Goal: Complete application form: Complete application form

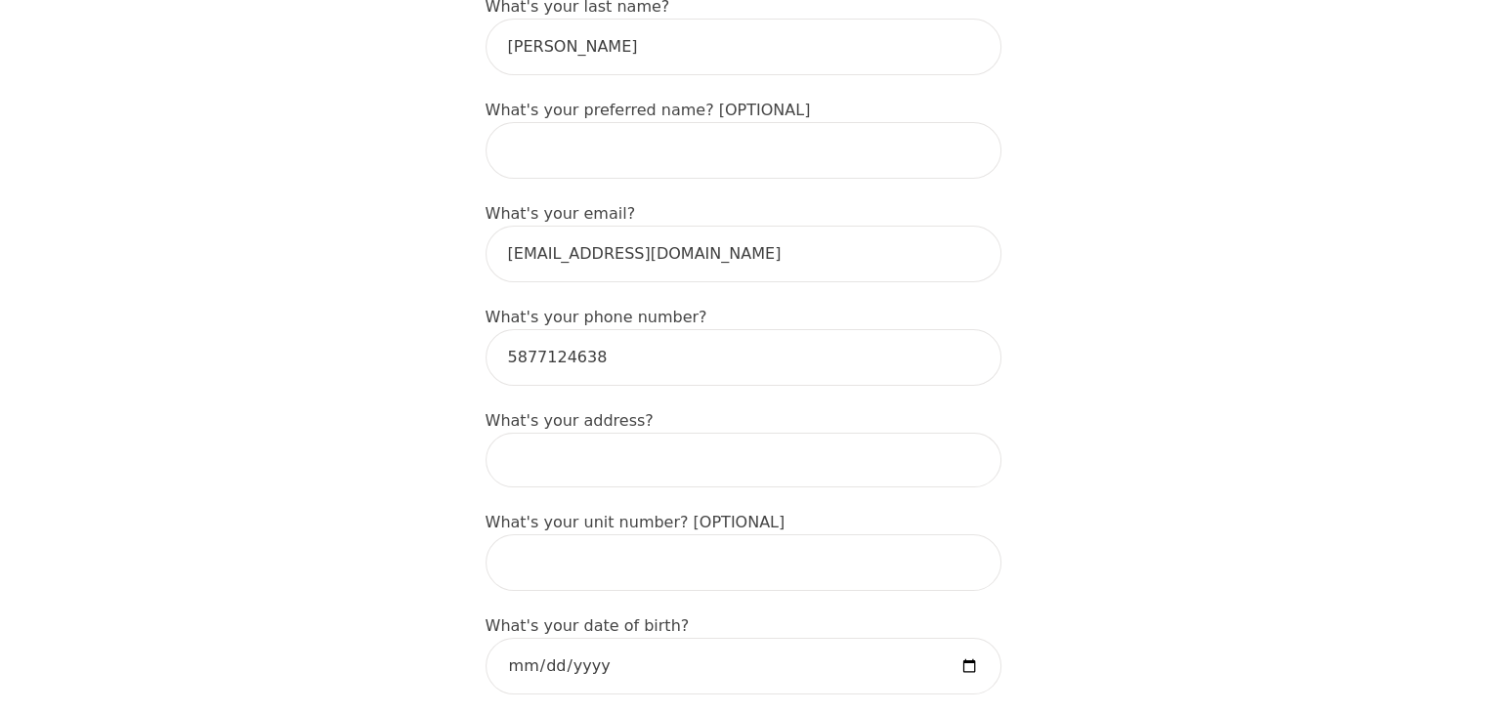
scroll to position [496, 0]
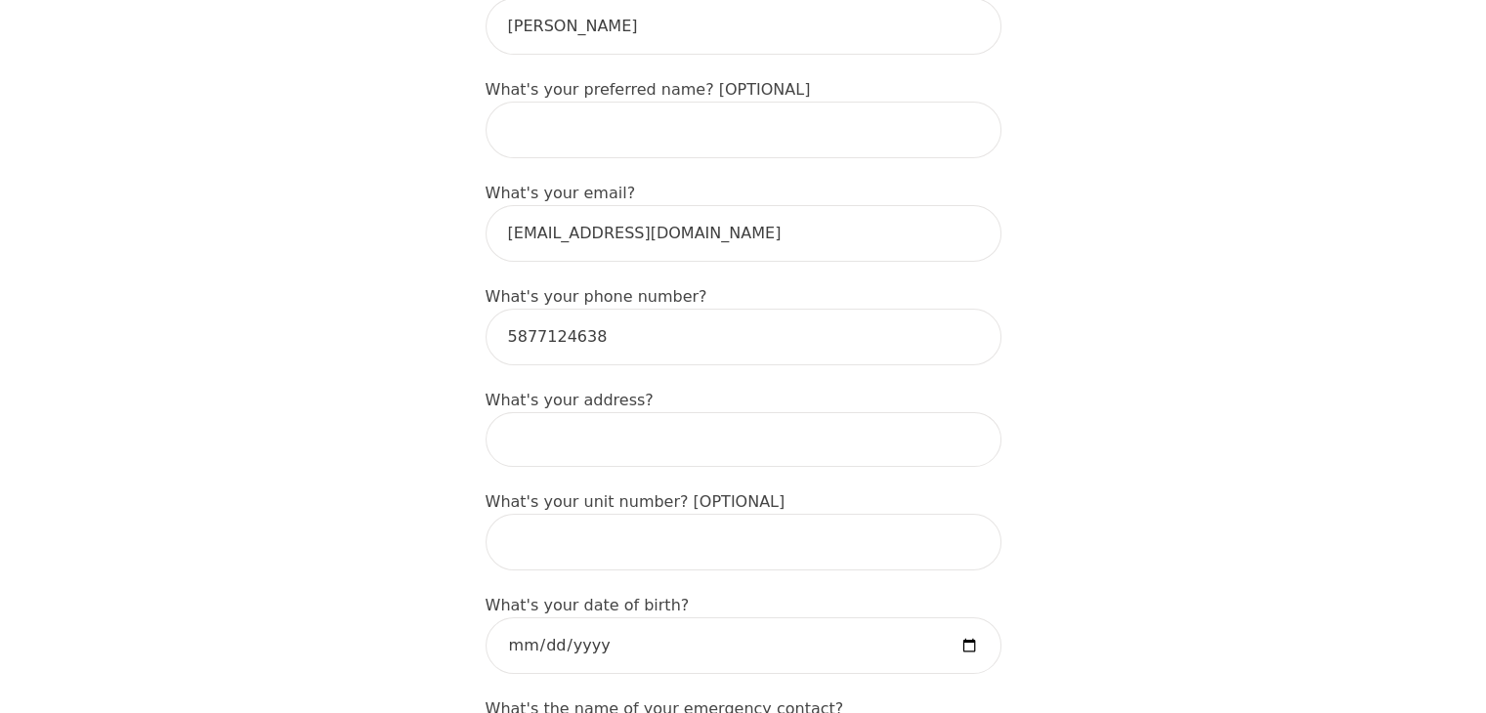
click at [593, 412] on input at bounding box center [744, 439] width 516 height 55
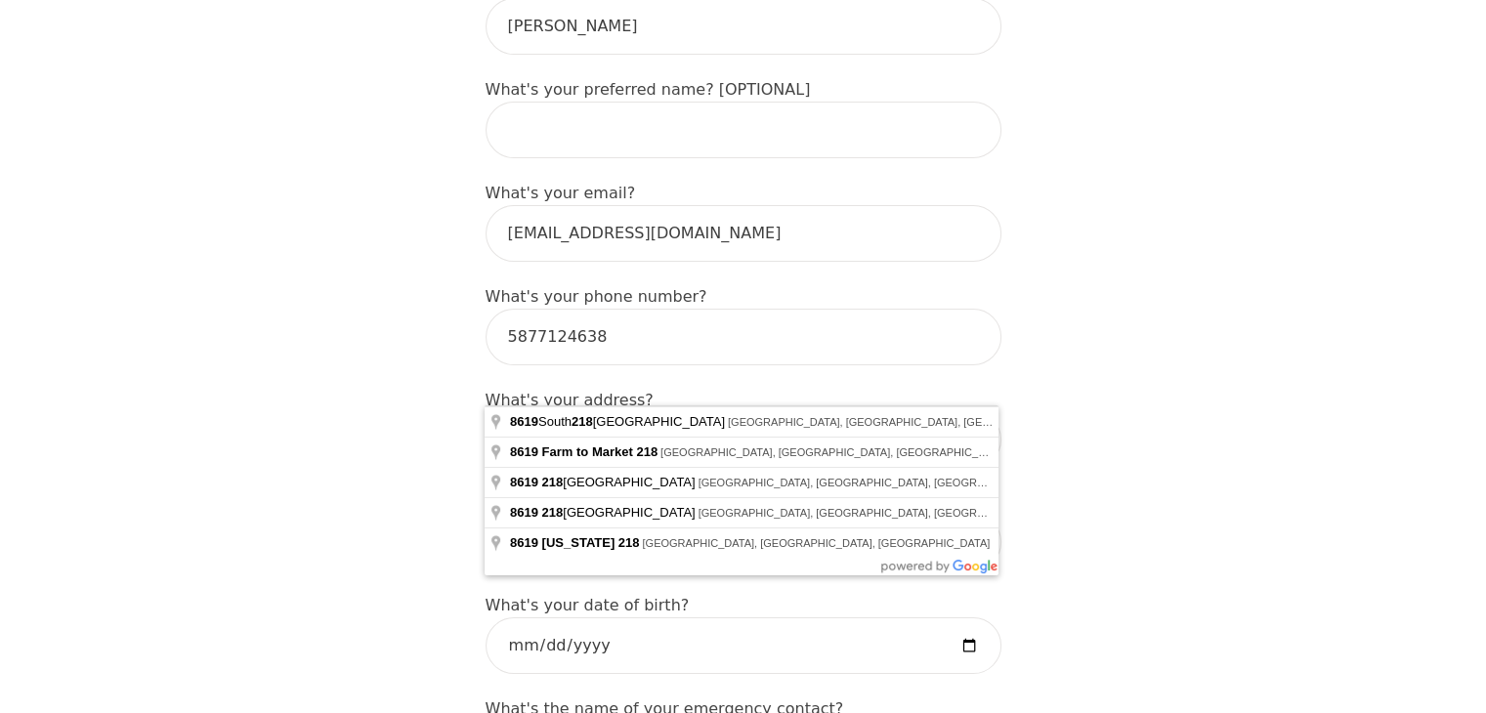
click at [593, 412] on input "8619 218" at bounding box center [744, 439] width 516 height 55
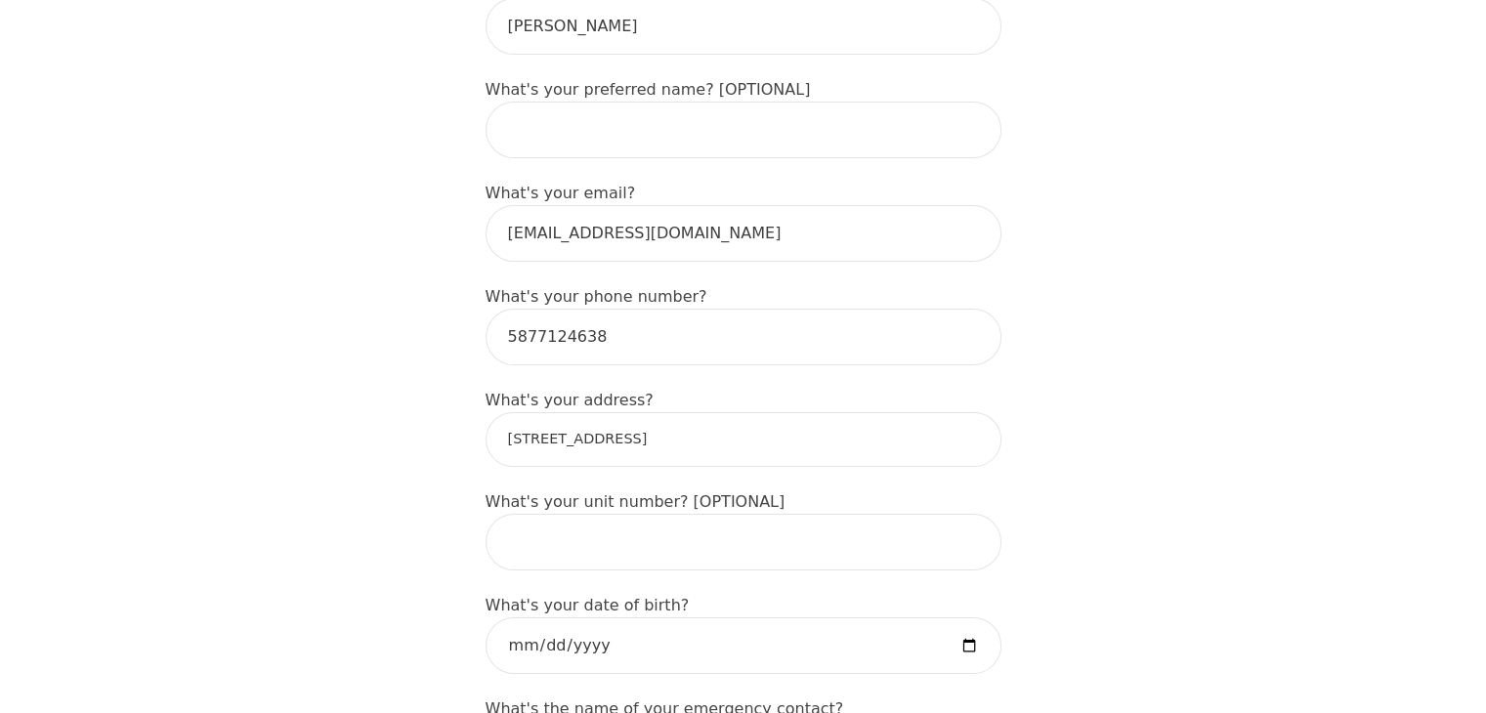
click at [742, 412] on input "8619 218 St NW, Edmonton, AB T5T 6Z5, Canada" at bounding box center [744, 439] width 516 height 55
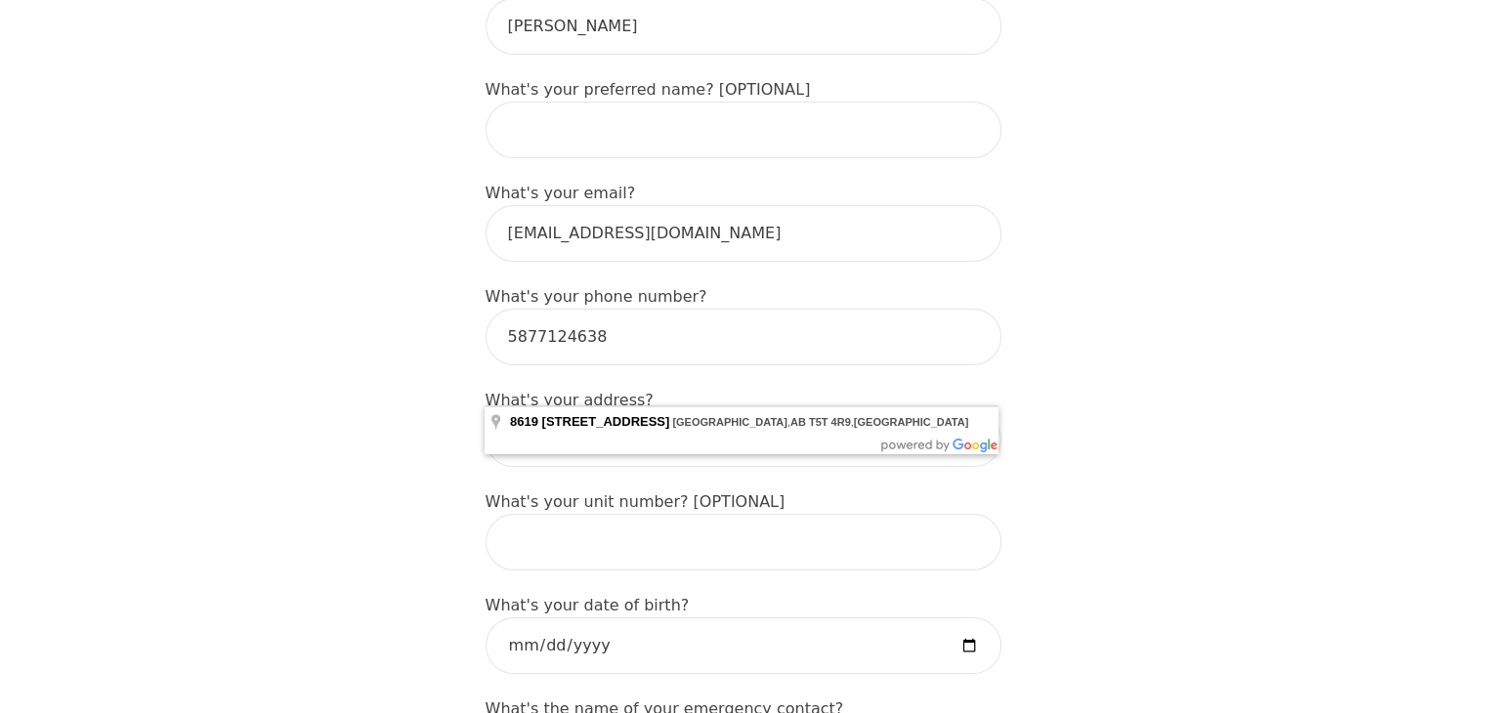
type input "8619 218 St NW, Edmonton, AB T5T 4R9, Canada"
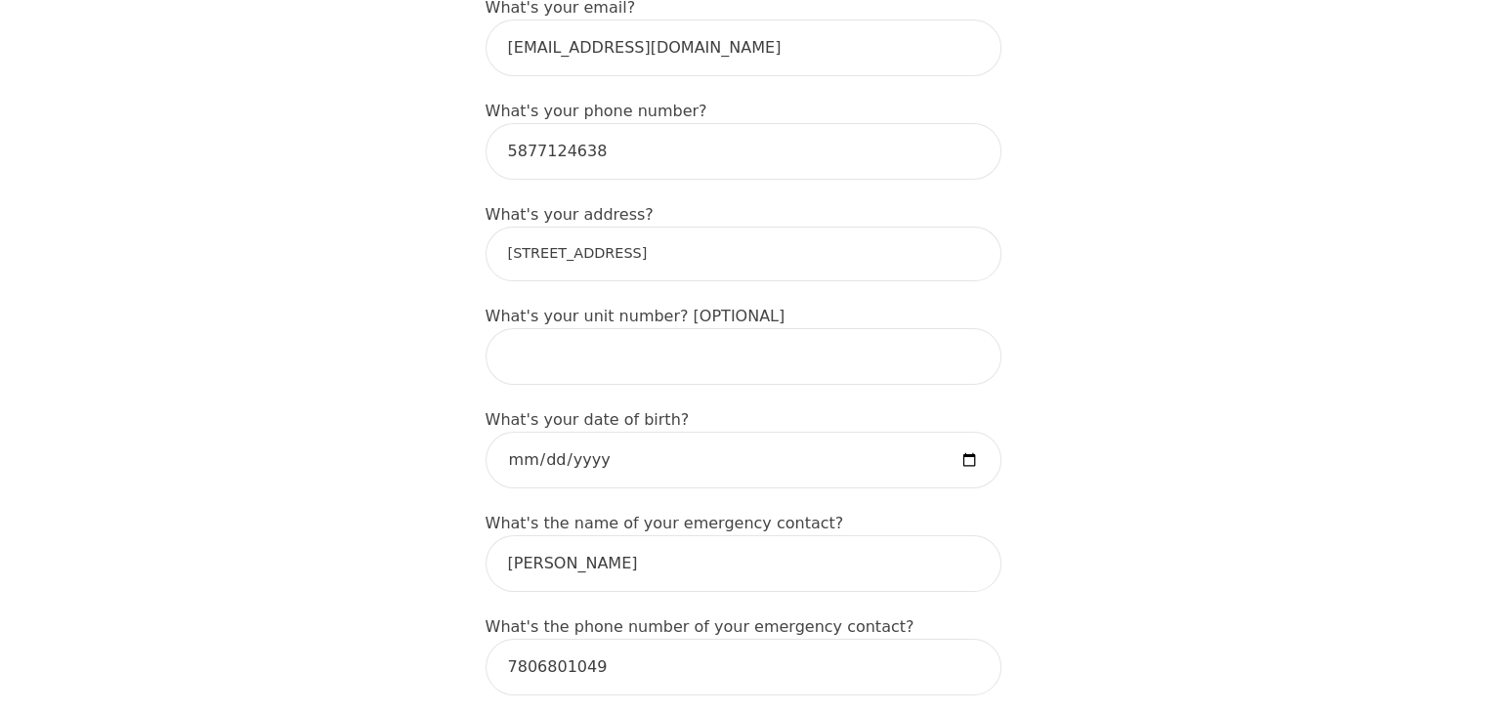
scroll to position [684, 0]
click at [541, 430] on input "date" at bounding box center [744, 458] width 516 height 57
click at [553, 430] on input "date" at bounding box center [744, 458] width 516 height 57
type input "1988-02-07"
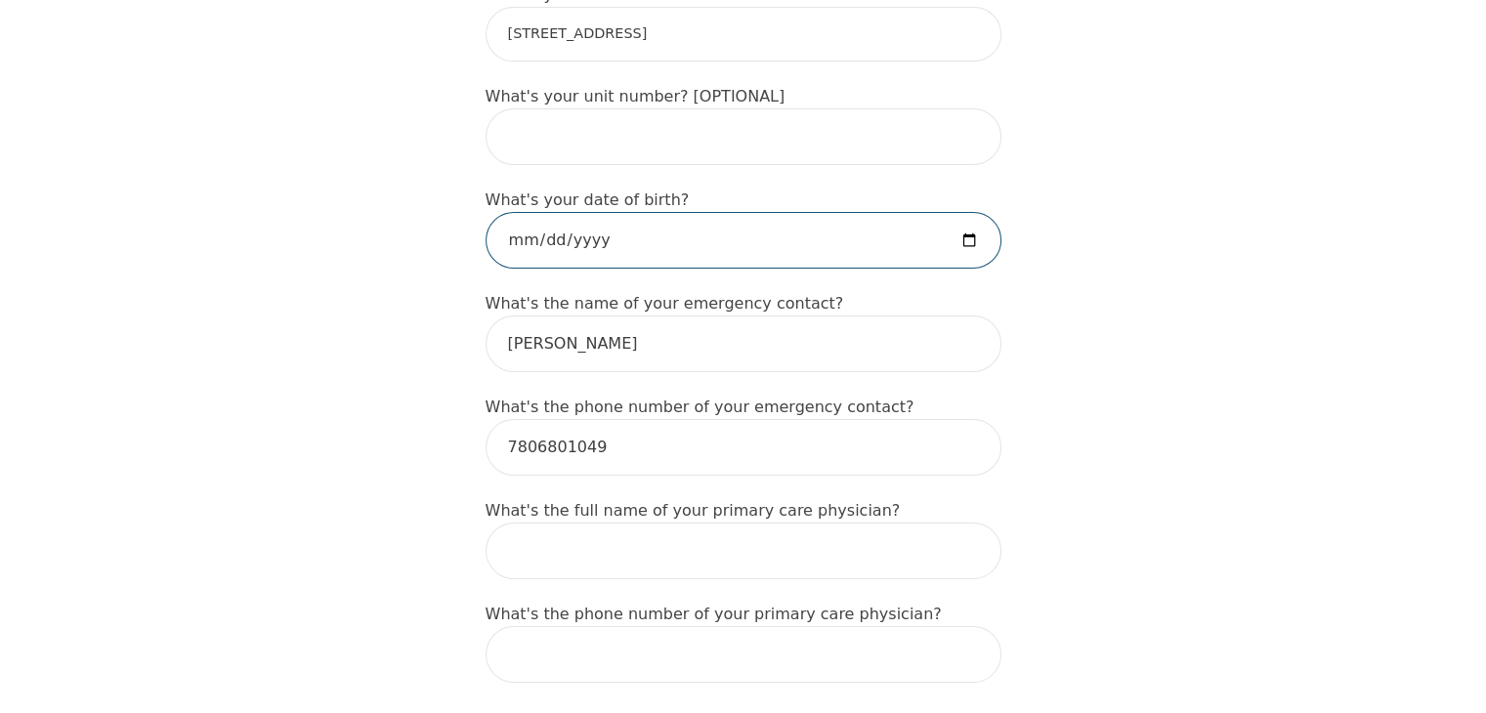
scroll to position [936, 0]
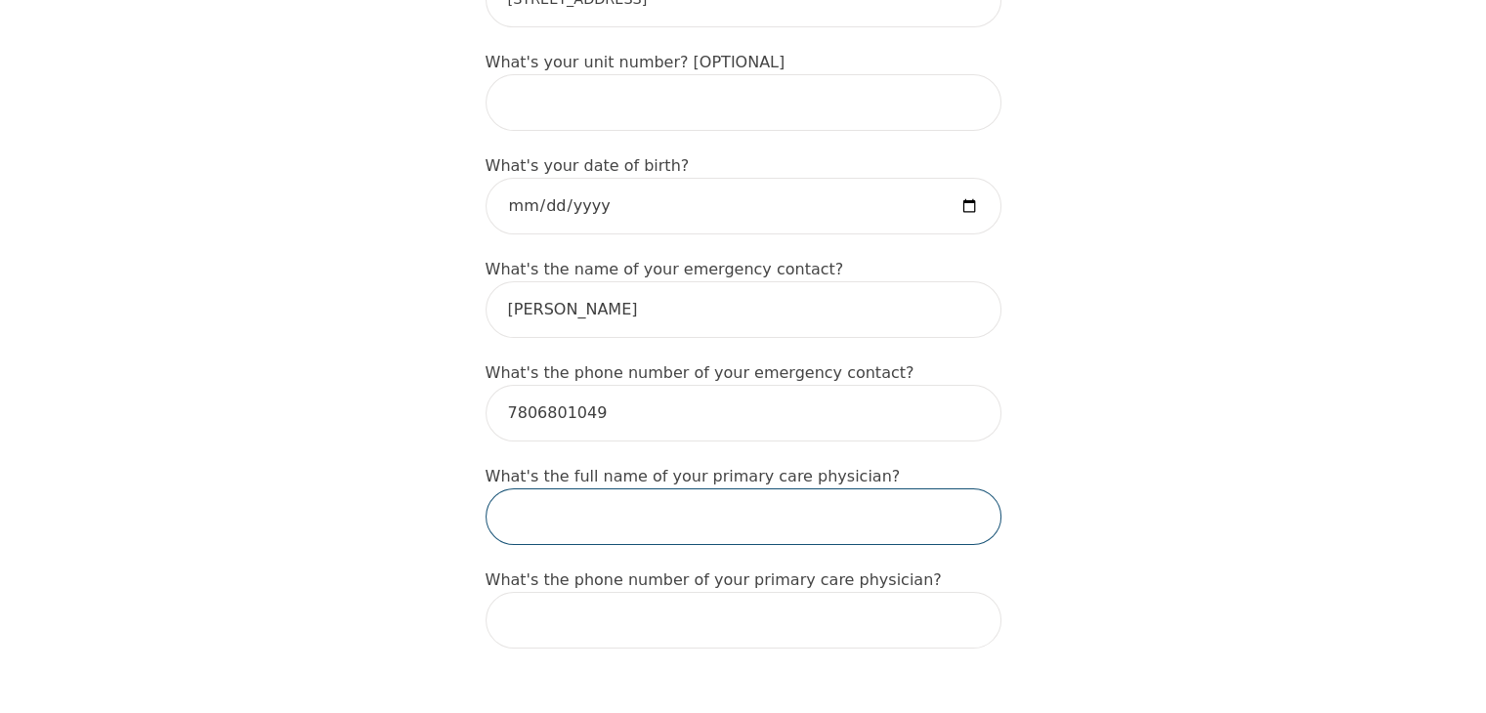
click at [655, 488] on input "text" at bounding box center [744, 516] width 516 height 57
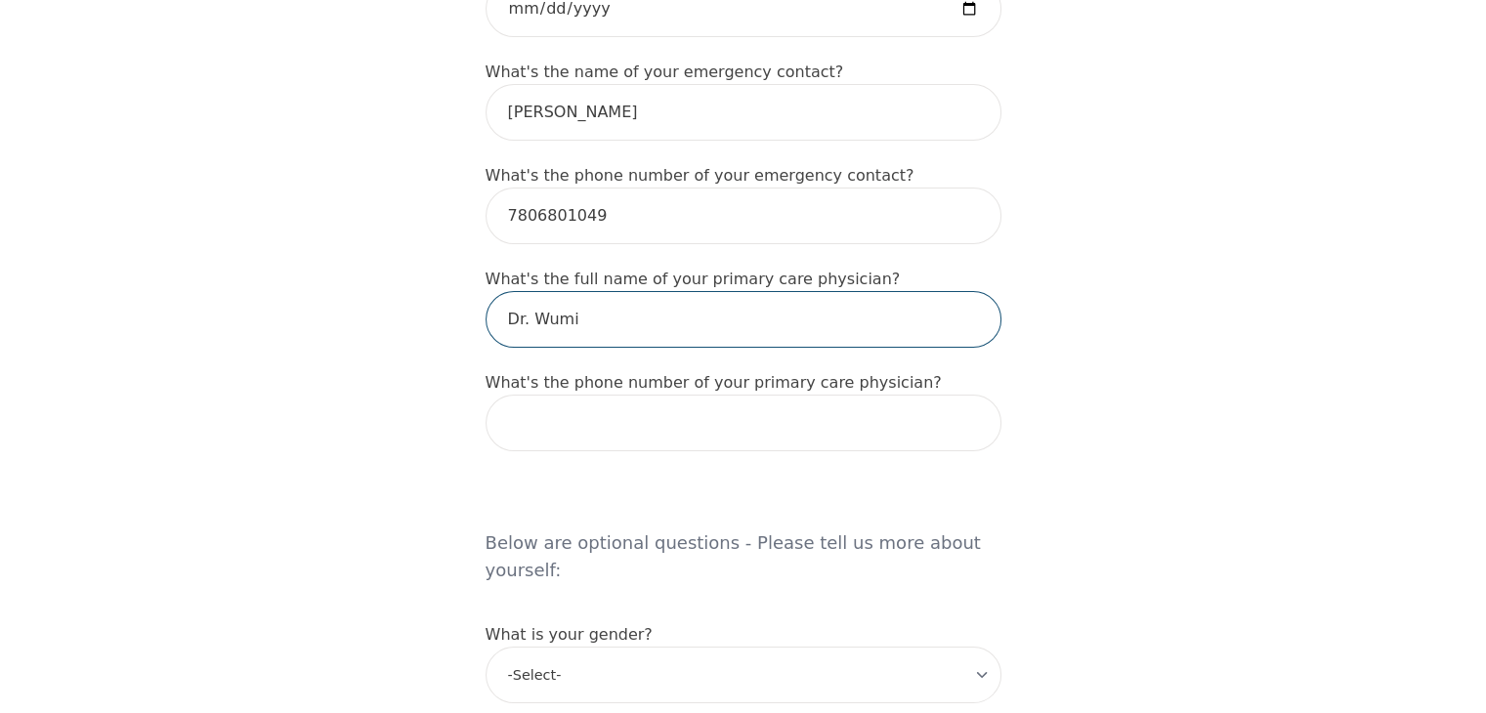
scroll to position [1140, 0]
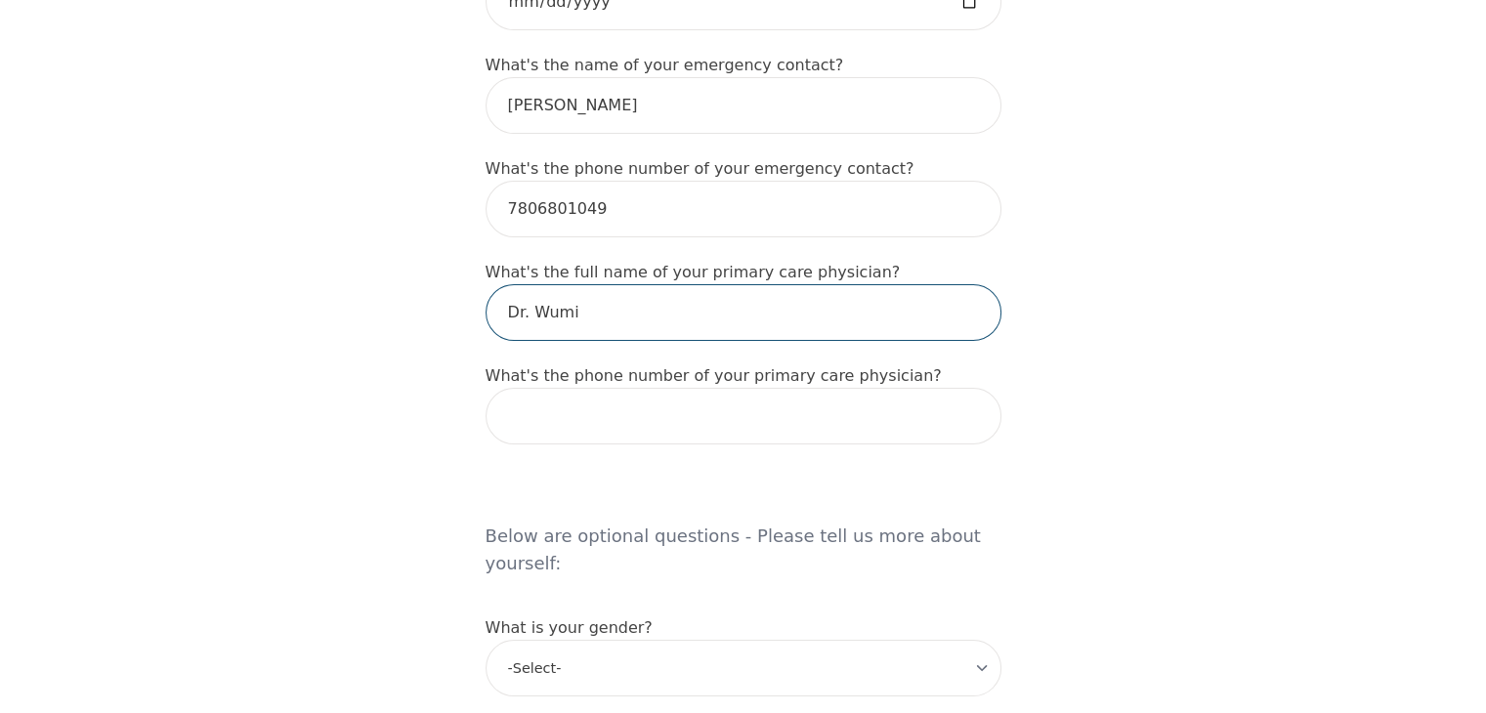
type input "Dr. Wumi"
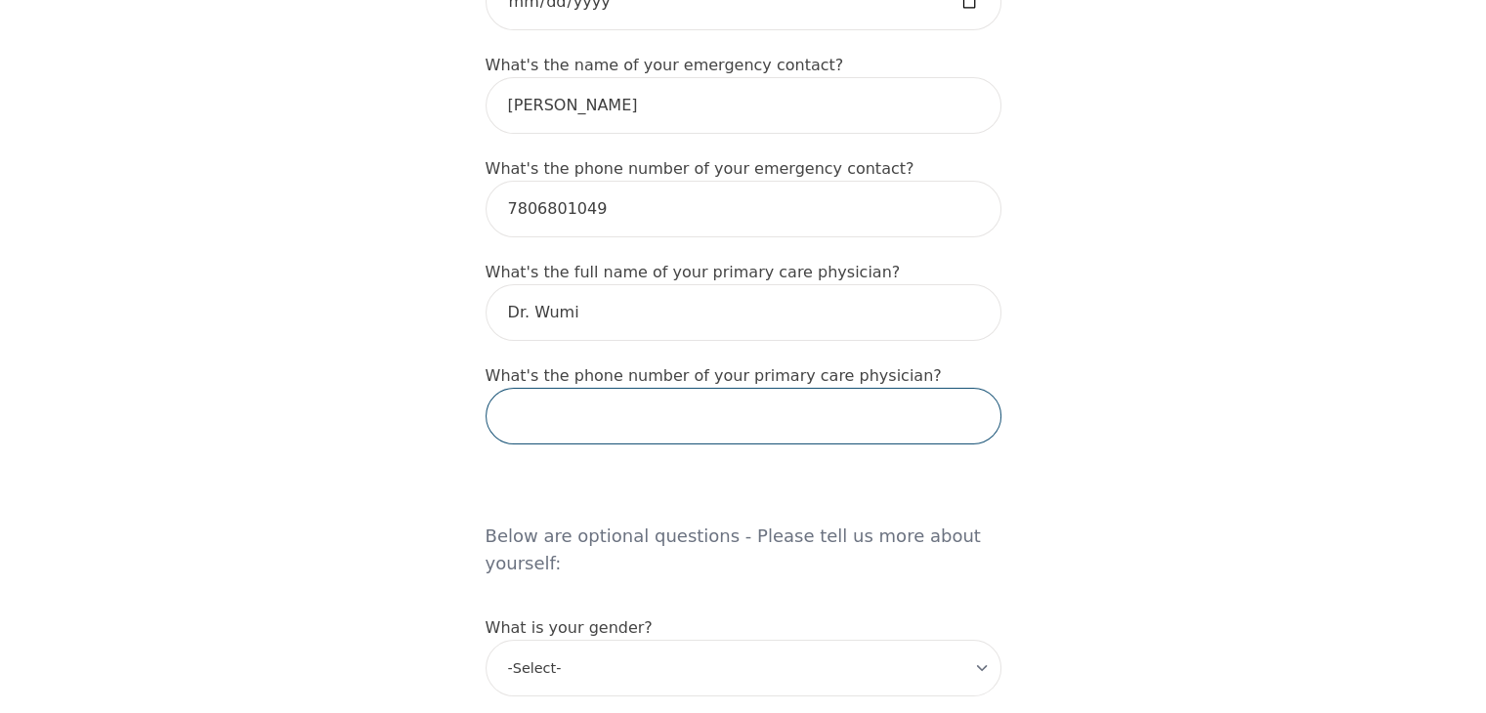
click at [610, 388] on input "tel" at bounding box center [744, 416] width 516 height 57
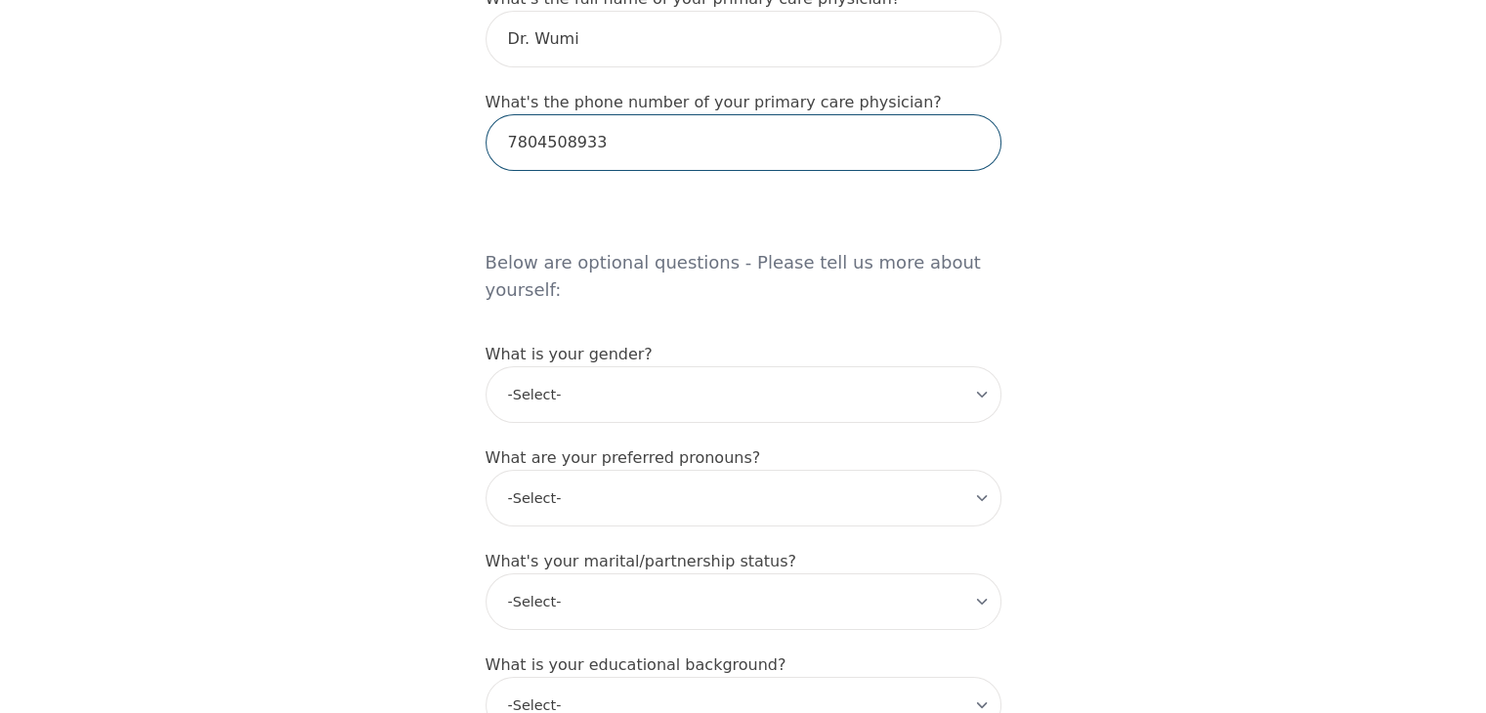
scroll to position [1415, 0]
type input "7804508933"
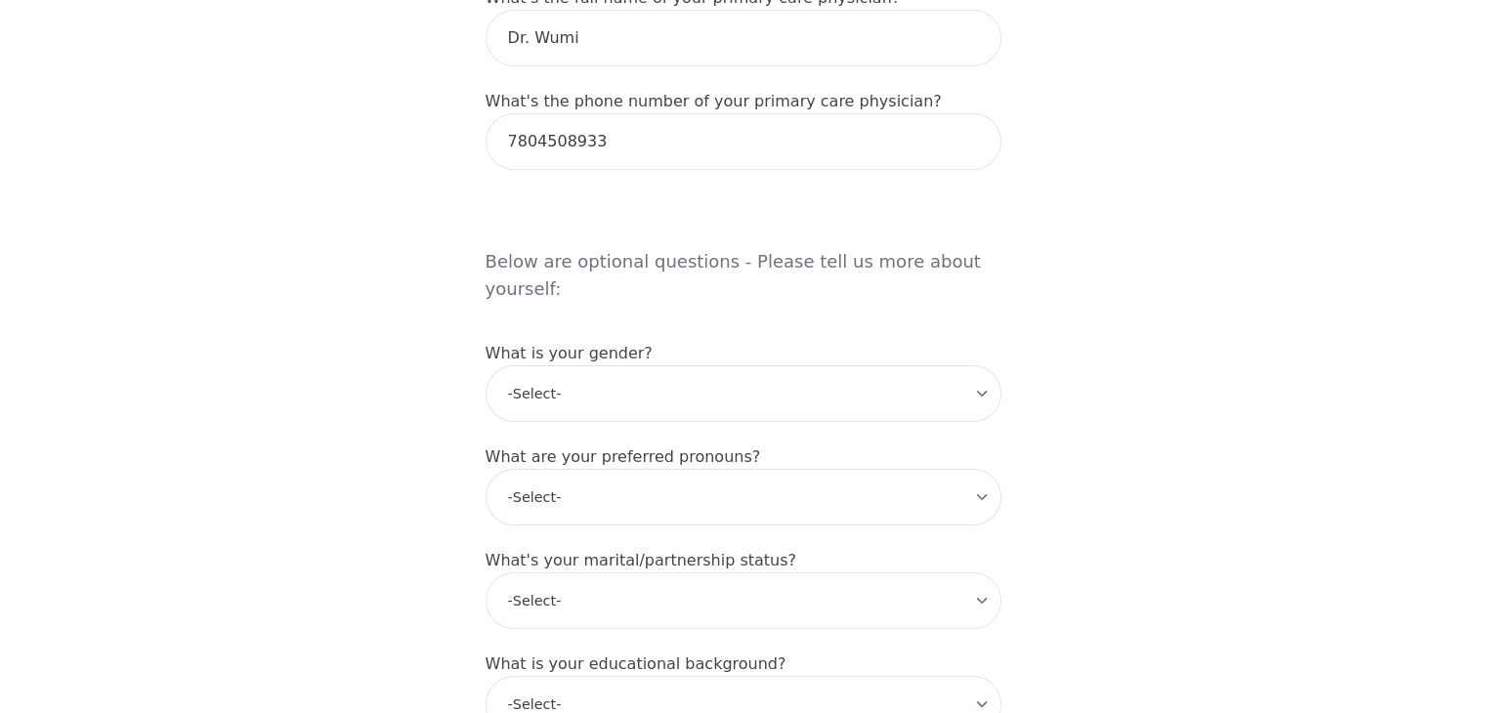
click at [611, 344] on label "What is your gender?" at bounding box center [569, 353] width 167 height 19
click at [617, 365] on select "-Select- male female non-binary transgender intersex prefer_not_to_say" at bounding box center [744, 393] width 516 height 57
select select "female"
click at [486, 365] on select "-Select- male female non-binary transgender intersex prefer_not_to_say" at bounding box center [744, 393] width 516 height 57
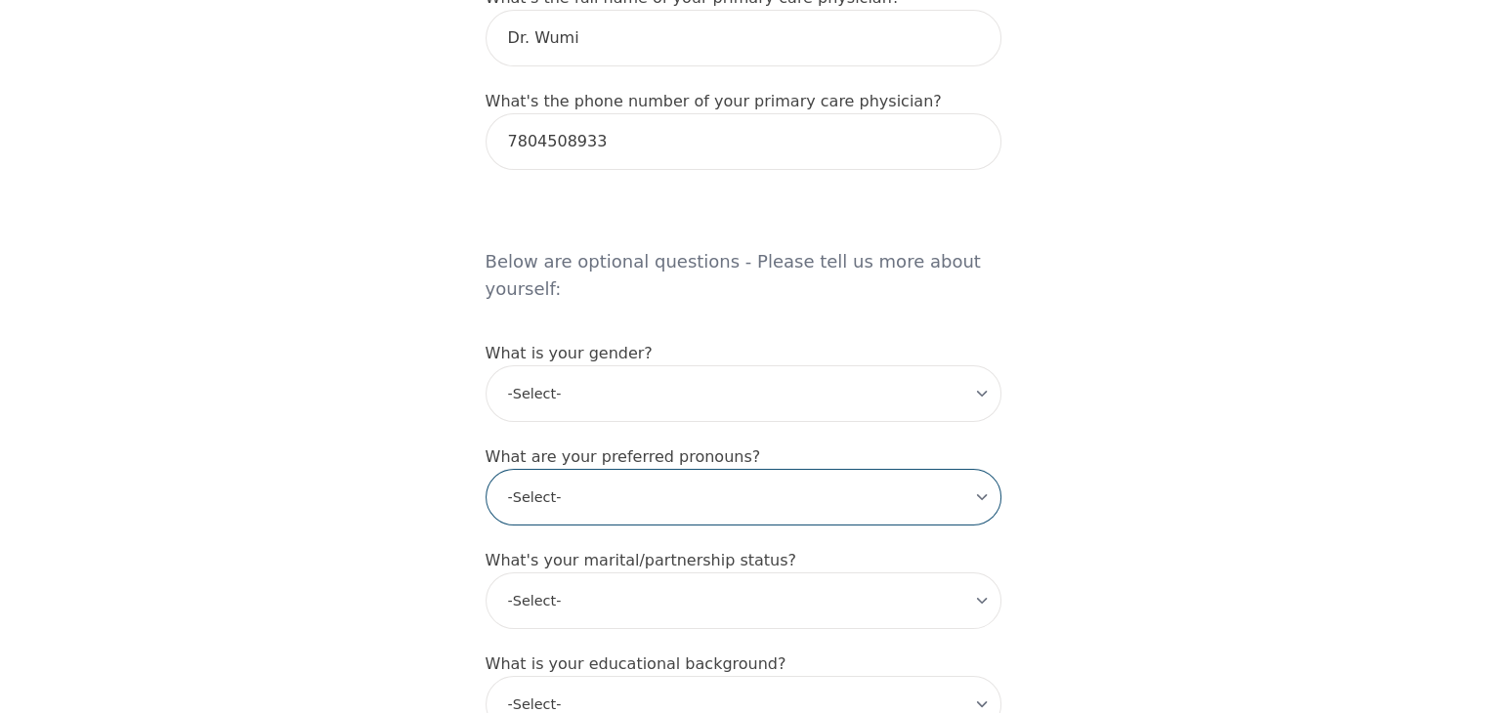
click at [552, 469] on select "-Select- he/him she/her they/them ze/zir xe/xem ey/em ve/ver tey/ter e/e per/pe…" at bounding box center [744, 497] width 516 height 57
select select "she/her"
click at [486, 469] on select "-Select- he/him she/her they/them ze/zir xe/xem ey/em ve/ver tey/ter e/e per/pe…" at bounding box center [744, 497] width 516 height 57
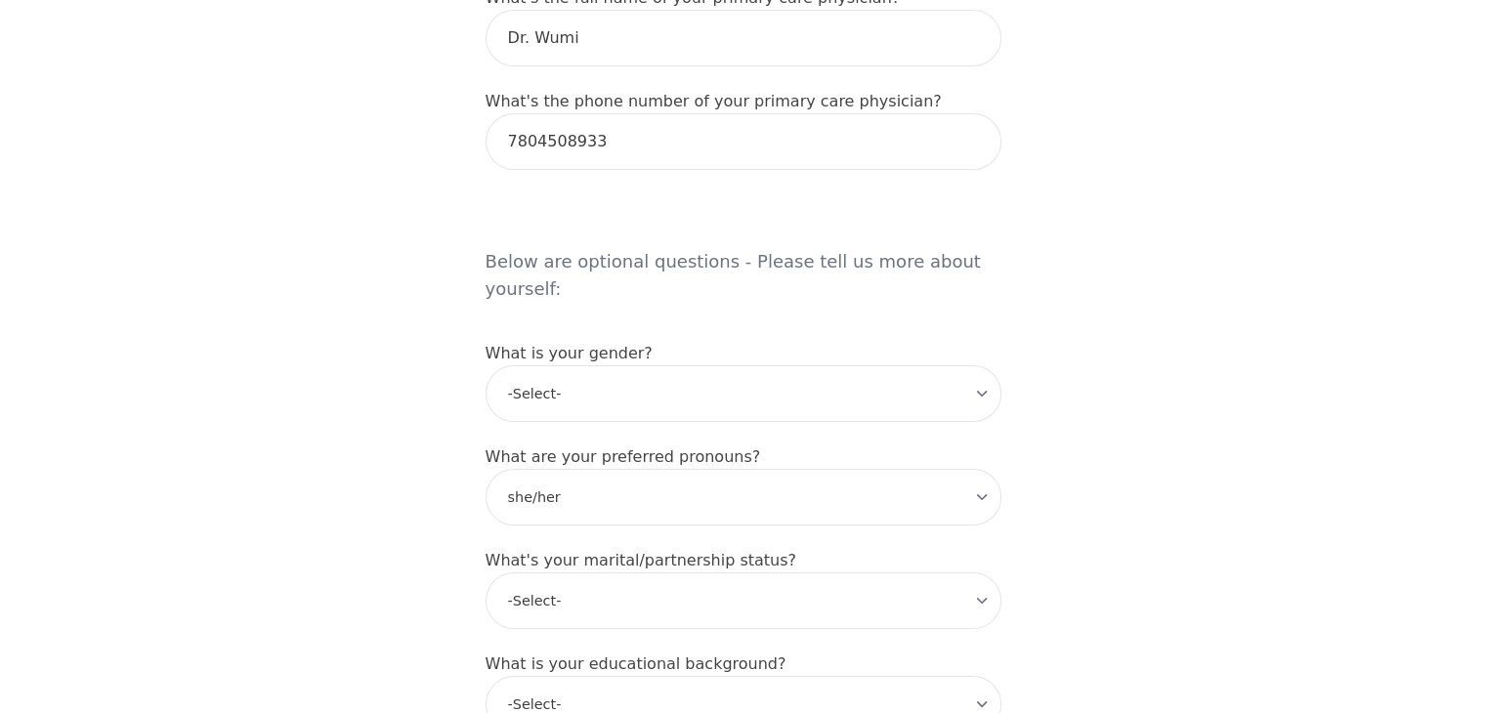
click at [340, 520] on div "Intake Assessment for Agnes Agyare Part 1 of 2: Tell Us About Yourself Please c…" at bounding box center [743, 138] width 1486 height 2948
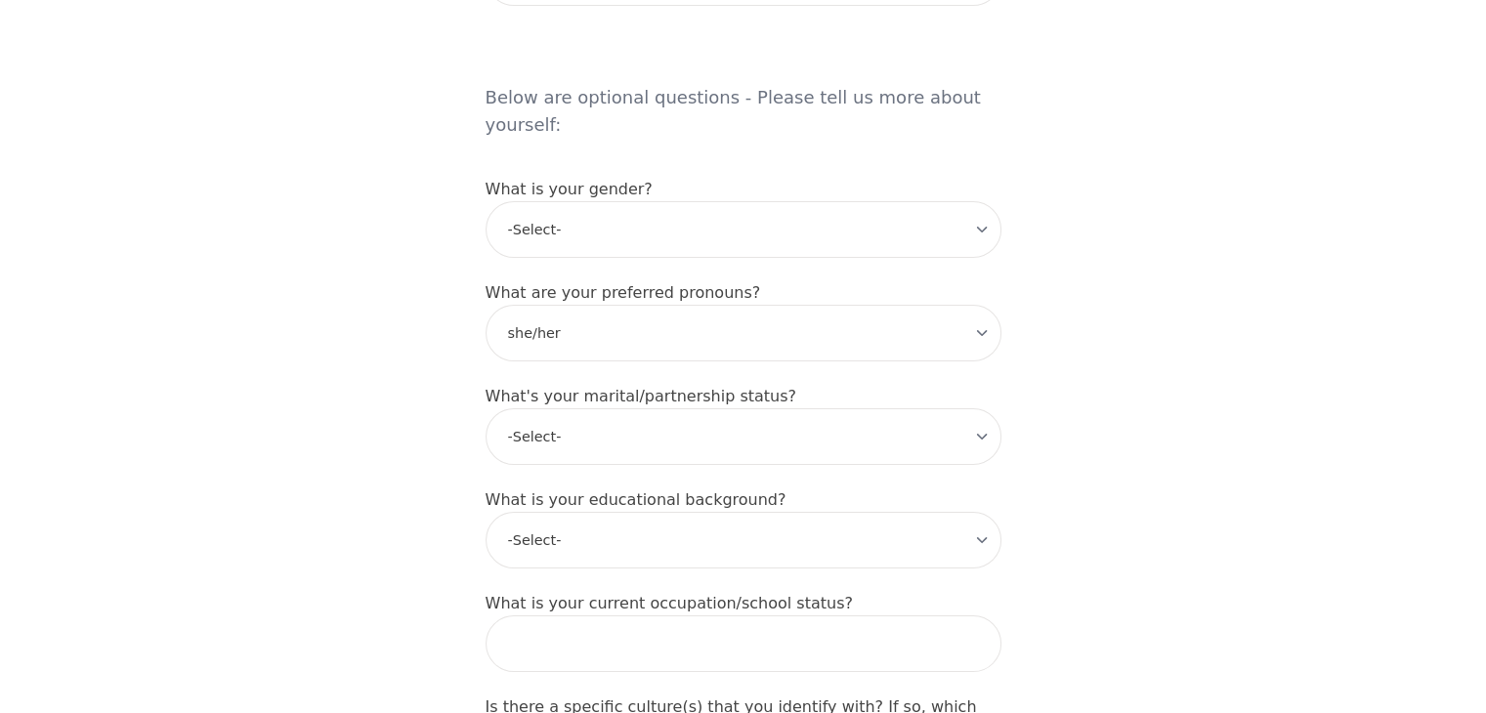
scroll to position [1594, 0]
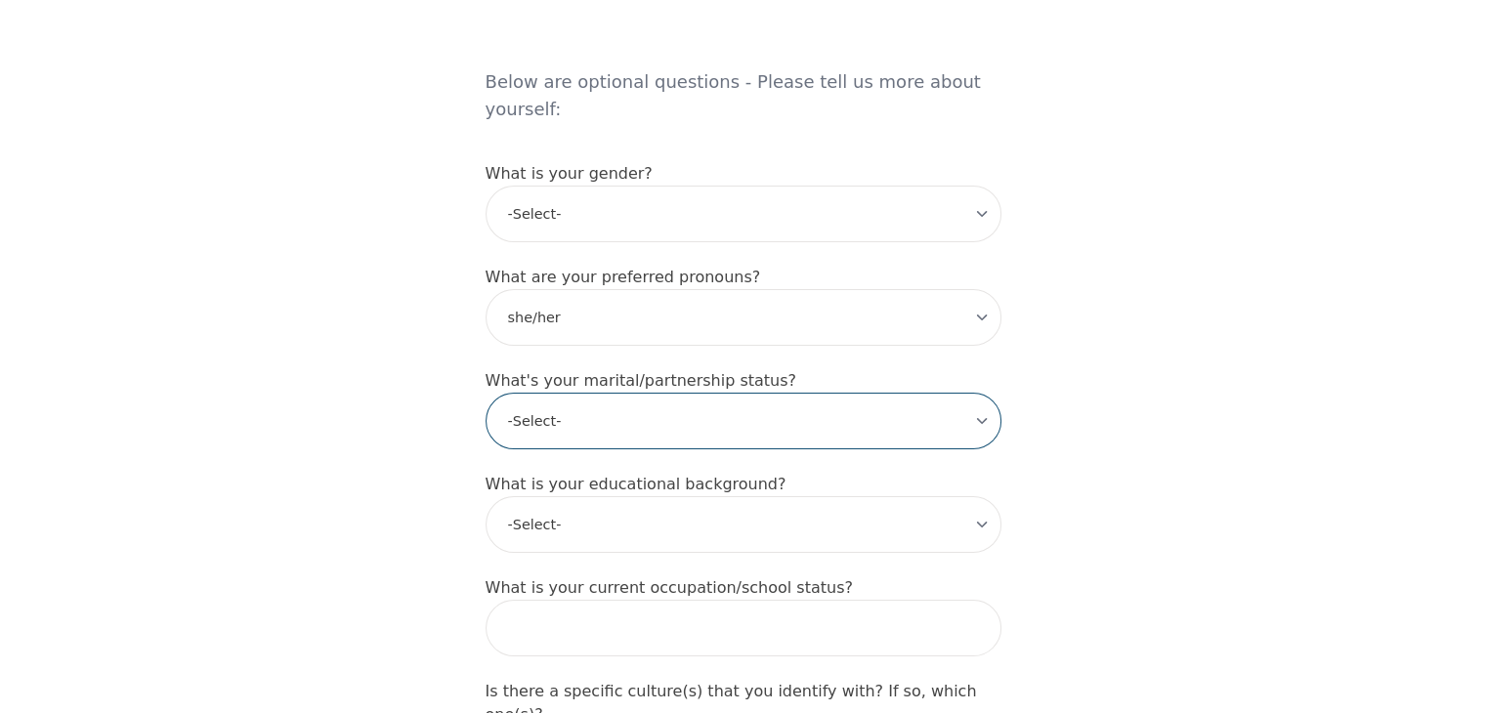
click at [592, 393] on select "-Select- Single Partnered Married Common Law Widowed Separated Divorced" at bounding box center [744, 421] width 516 height 57
select select "Separated"
click at [486, 393] on select "-Select- Single Partnered Married Common Law Widowed Separated Divorced" at bounding box center [744, 421] width 516 height 57
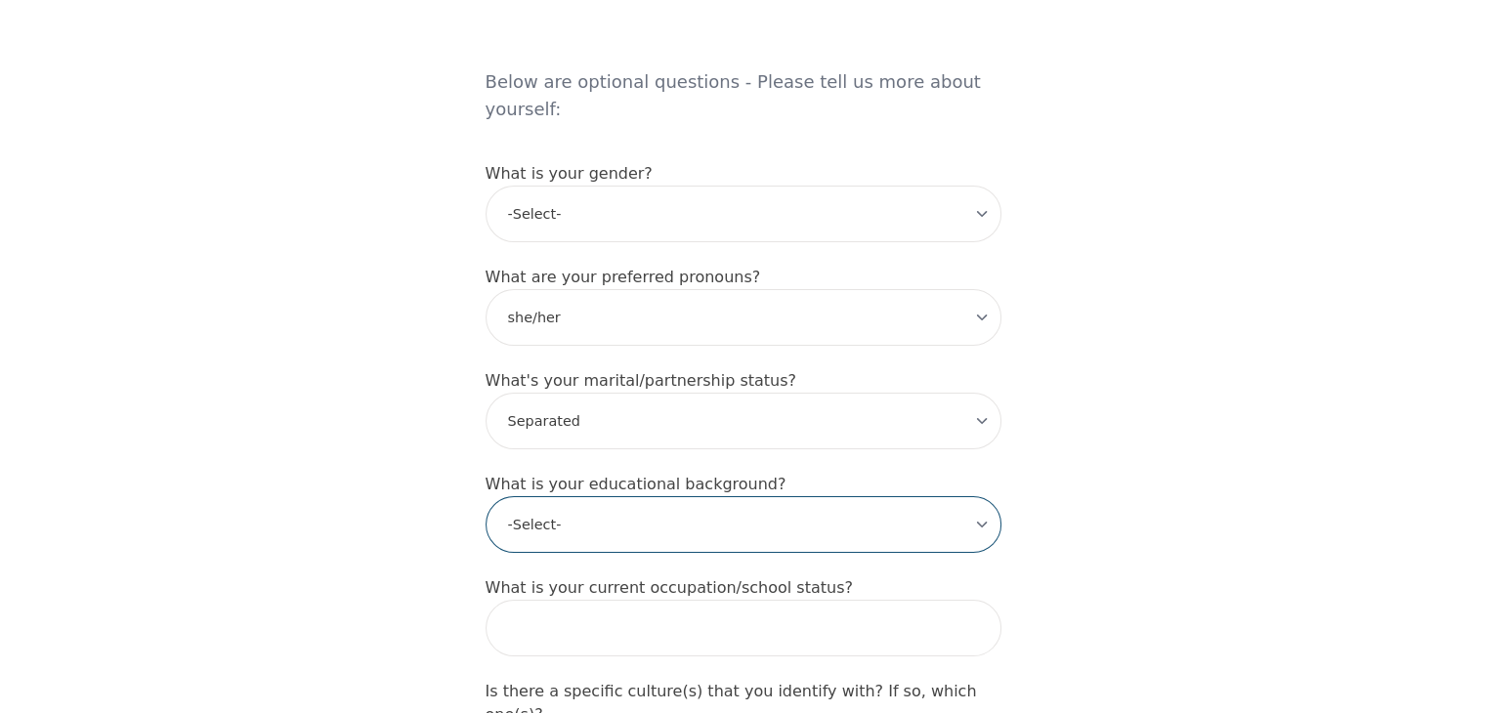
click at [573, 496] on select "-Select- Less than high school High school Associate degree Bachelor degree Mas…" at bounding box center [744, 524] width 516 height 57
select select "Bachelor degree"
click at [486, 496] on select "-Select- Less than high school High school Associate degree Bachelor degree Mas…" at bounding box center [744, 524] width 516 height 57
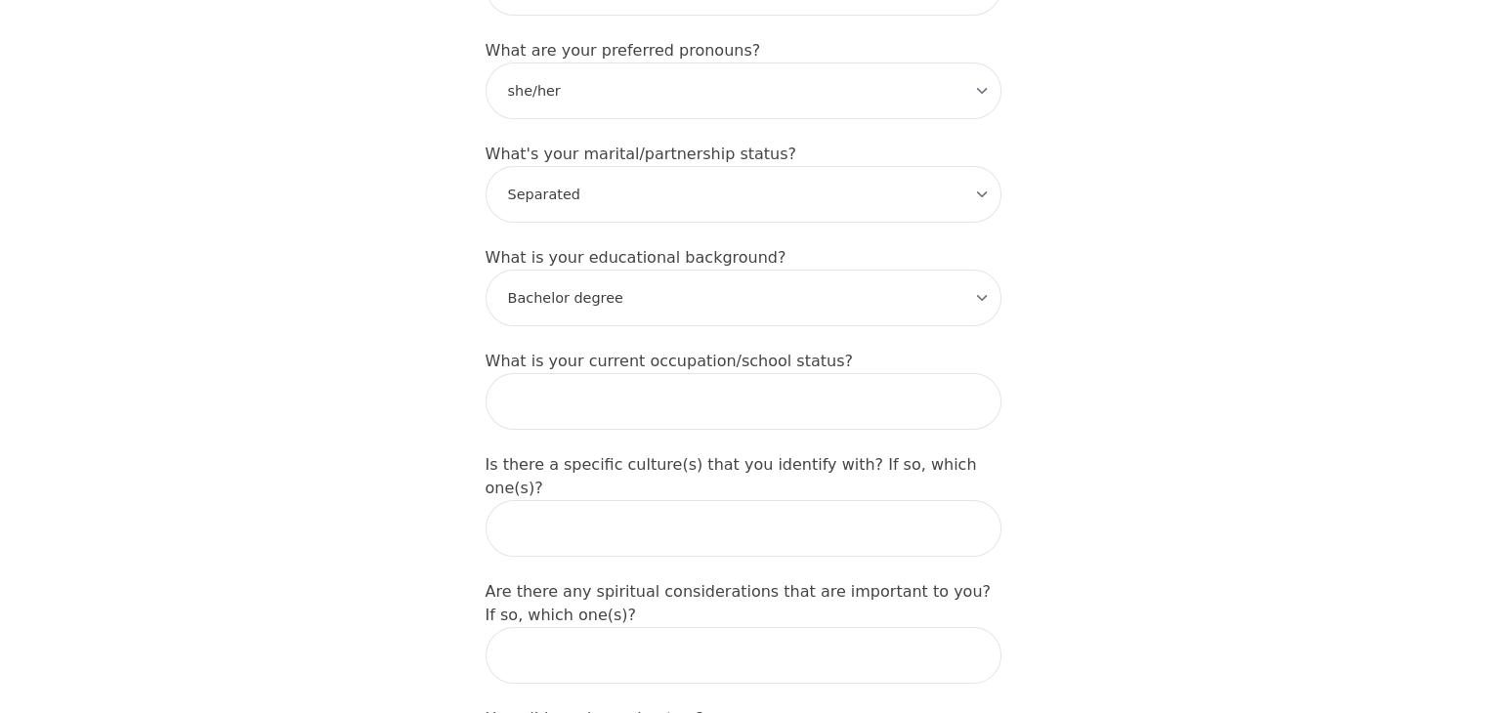
scroll to position [1823, 0]
click at [611, 371] on input "text" at bounding box center [744, 399] width 516 height 57
type input "S"
type input "Accountant"
click at [750, 498] on input "text" at bounding box center [744, 526] width 516 height 57
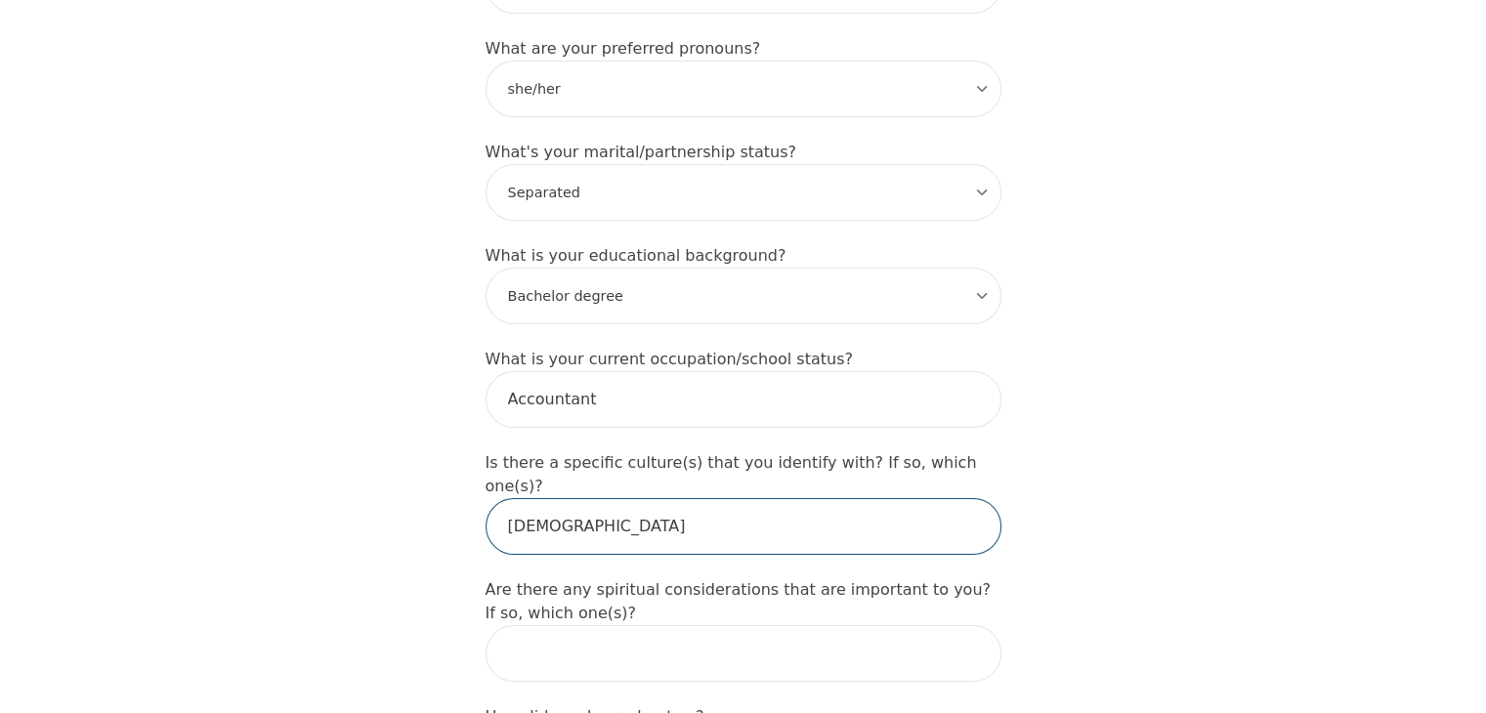
type input "African"
click at [611, 625] on input "text" at bounding box center [744, 653] width 516 height 57
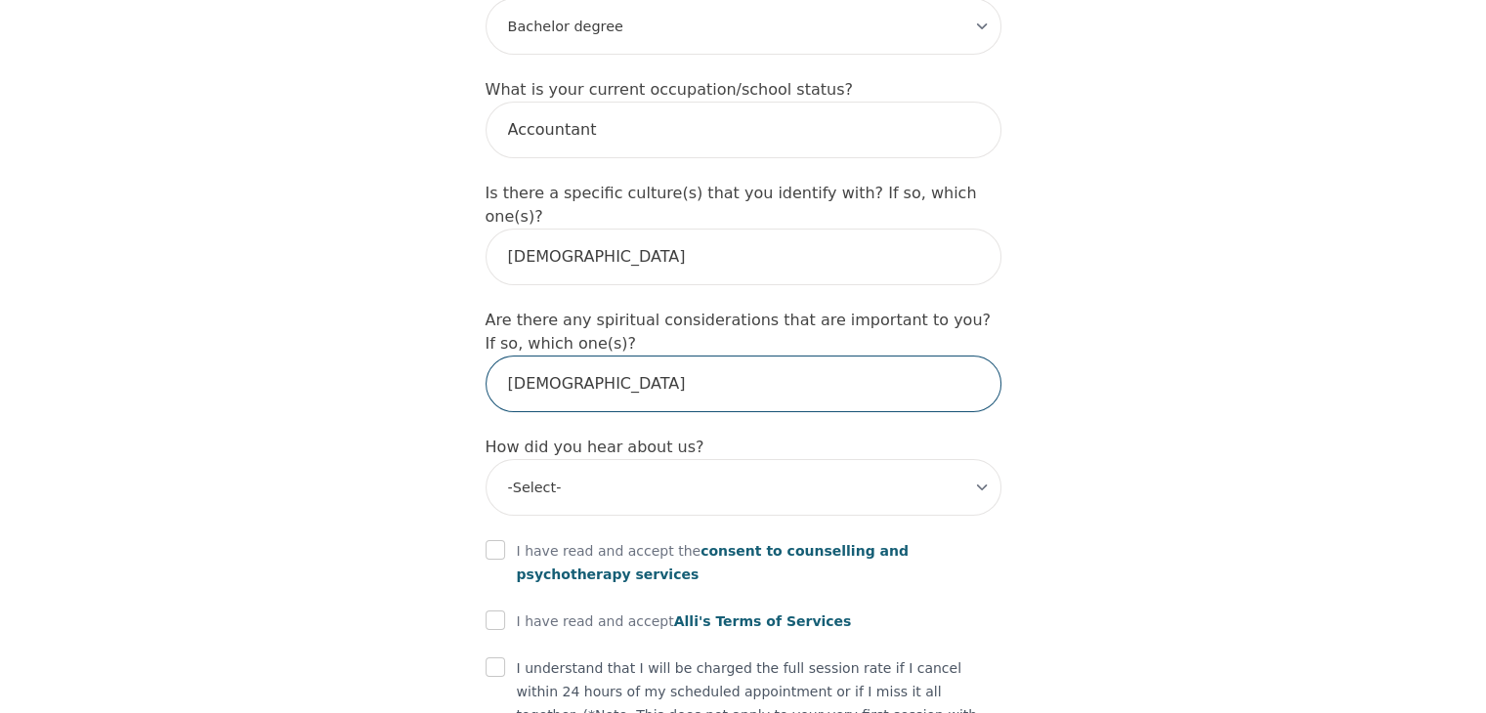
scroll to position [2091, 0]
type input "Christian"
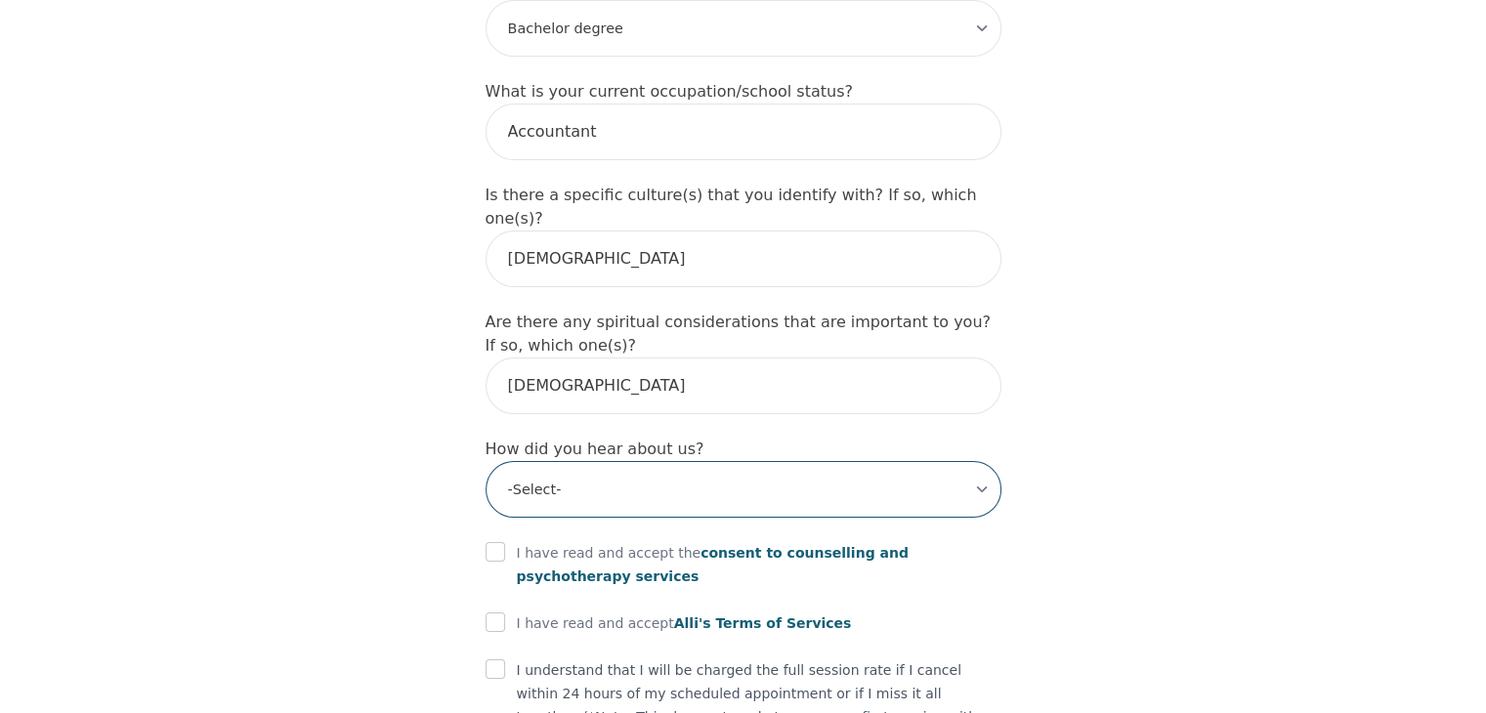
click at [613, 461] on select "-Select- Physician/Specialist Friend Facebook Instagram Google Search Google Ad…" at bounding box center [744, 489] width 516 height 57
select select "Friend"
click at [486, 461] on select "-Select- Physician/Specialist Friend Facebook Instagram Google Search Google Ad…" at bounding box center [744, 489] width 516 height 57
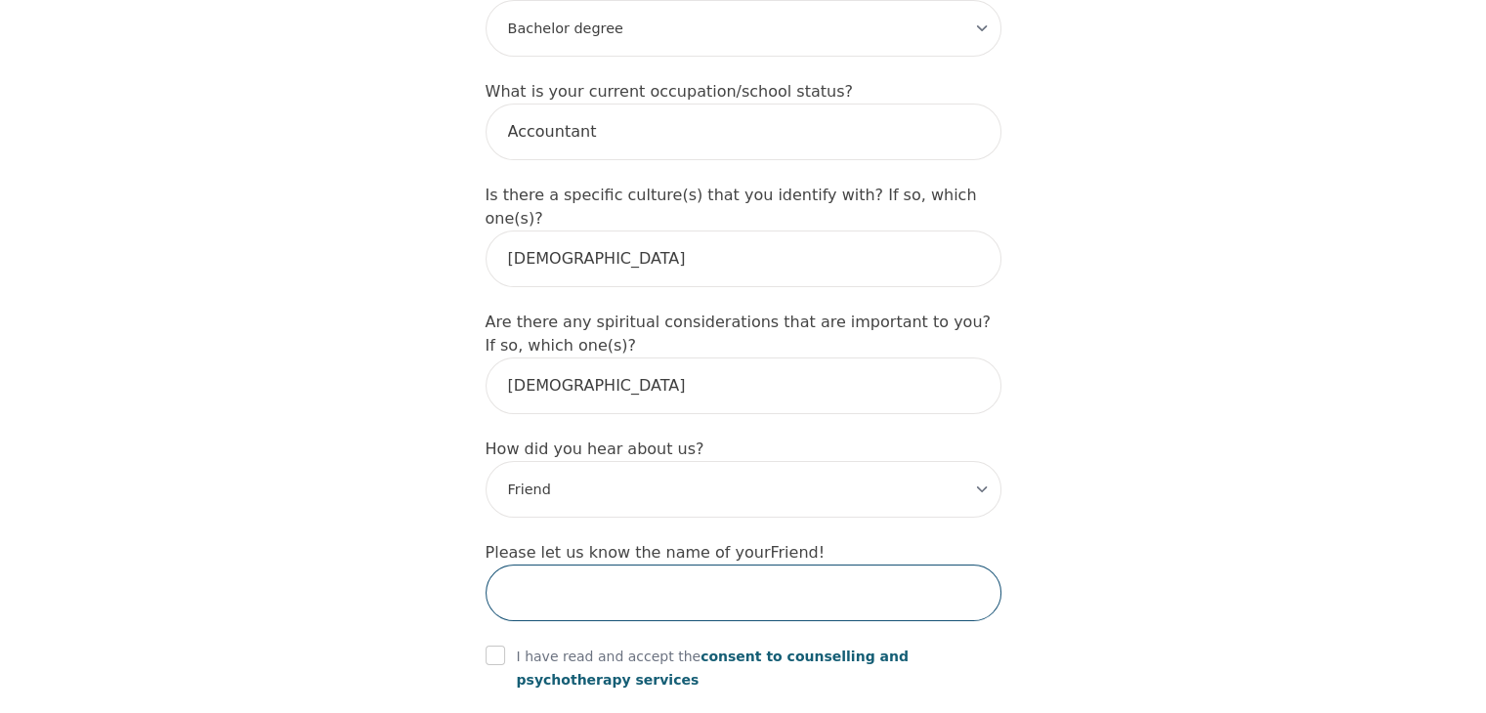
click at [571, 565] on input "text" at bounding box center [744, 593] width 516 height 57
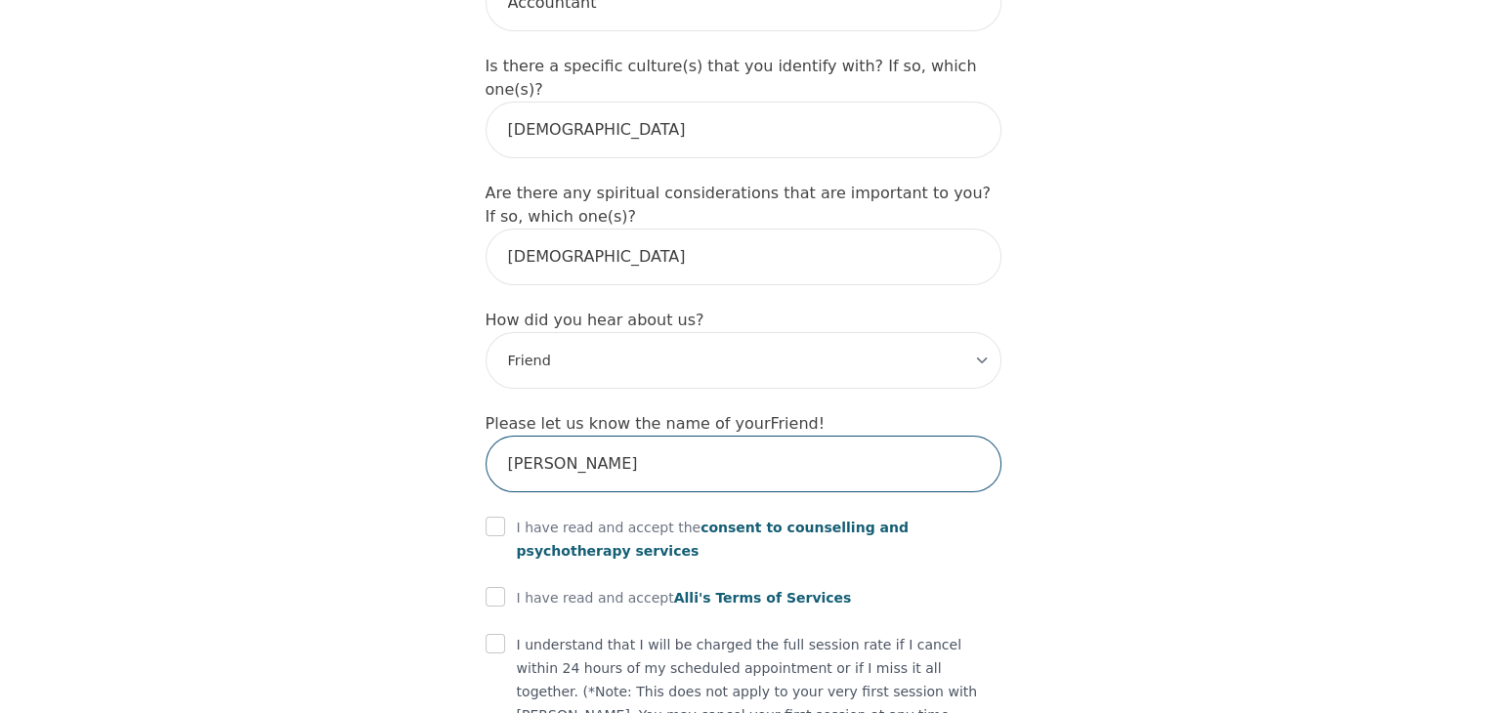
scroll to position [2307, 0]
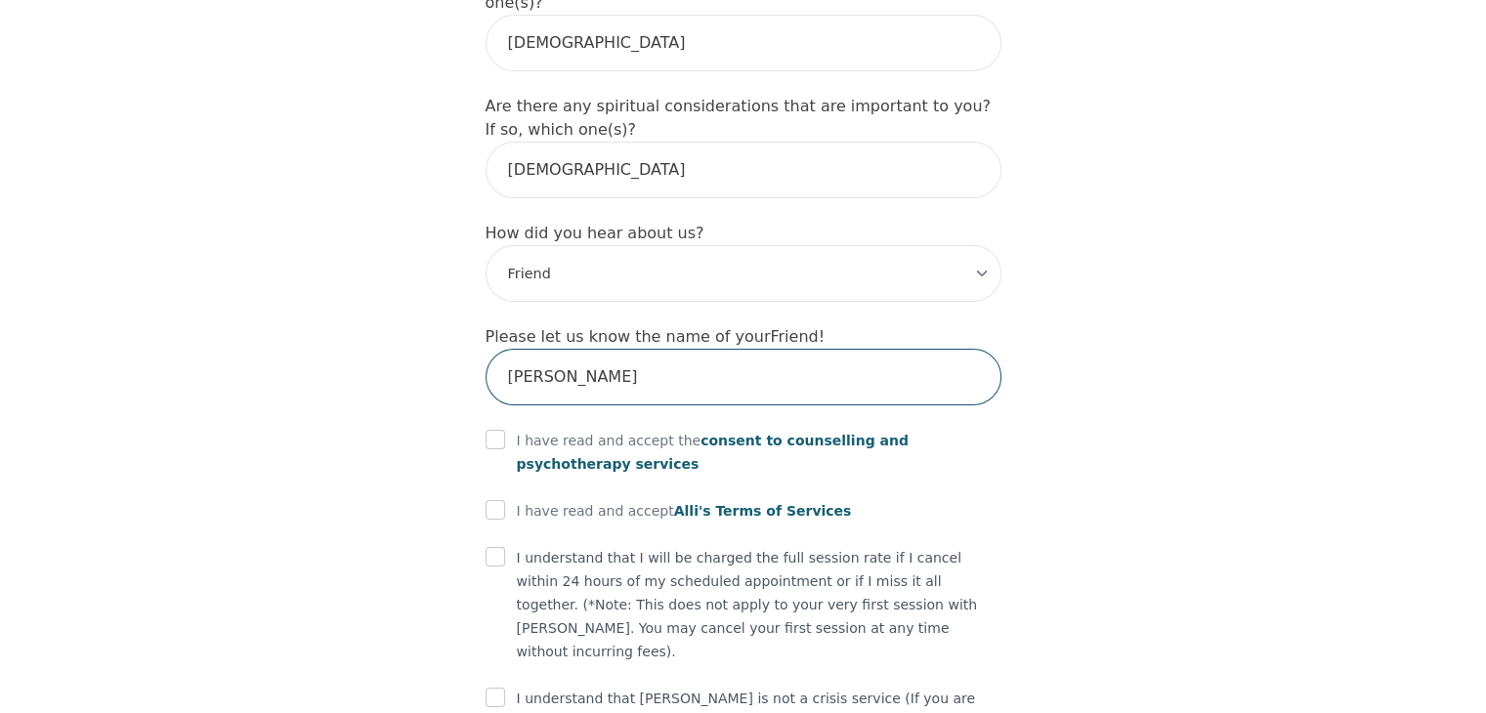
type input "Ticker-Lee Thompson"
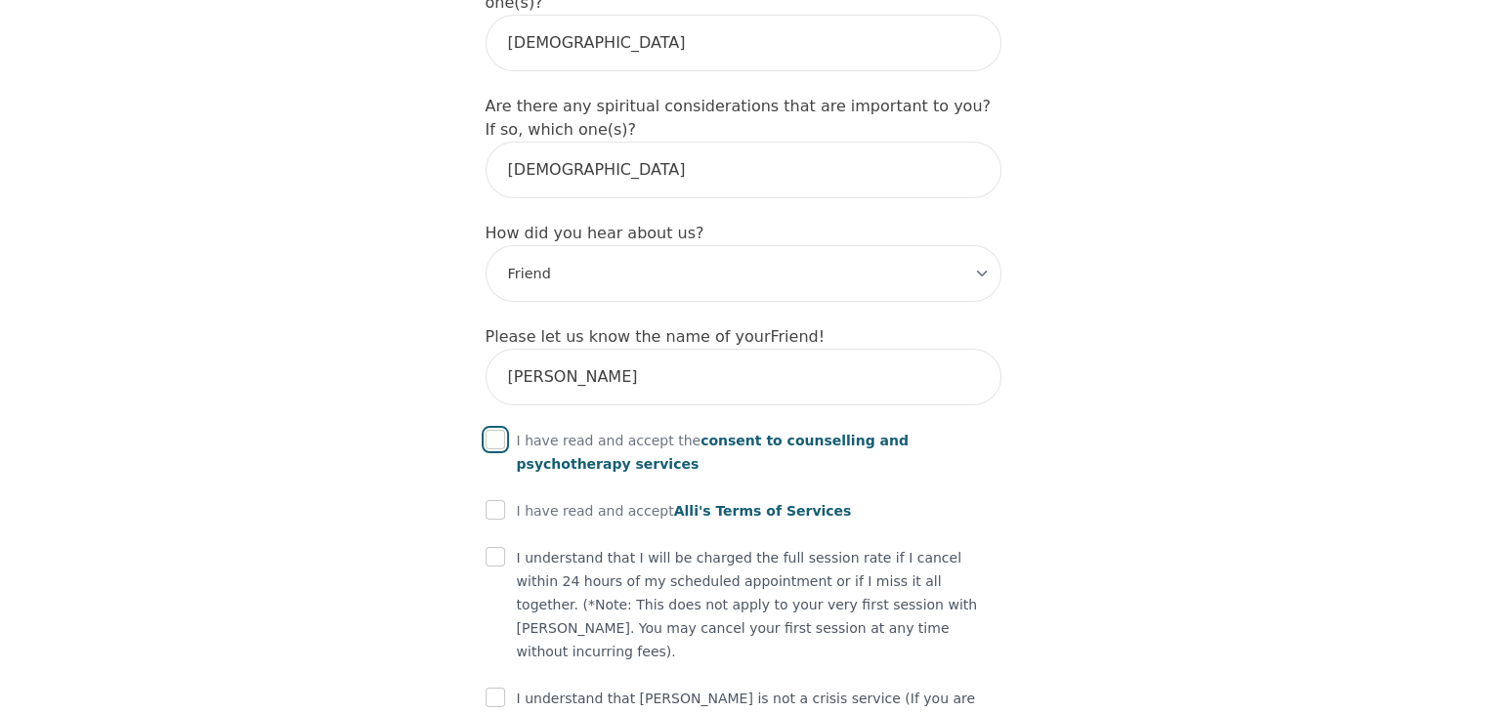
click at [495, 430] on input "checkbox" at bounding box center [496, 440] width 20 height 20
checkbox input "true"
click at [492, 500] on input "checkbox" at bounding box center [496, 510] width 20 height 20
checkbox input "false"
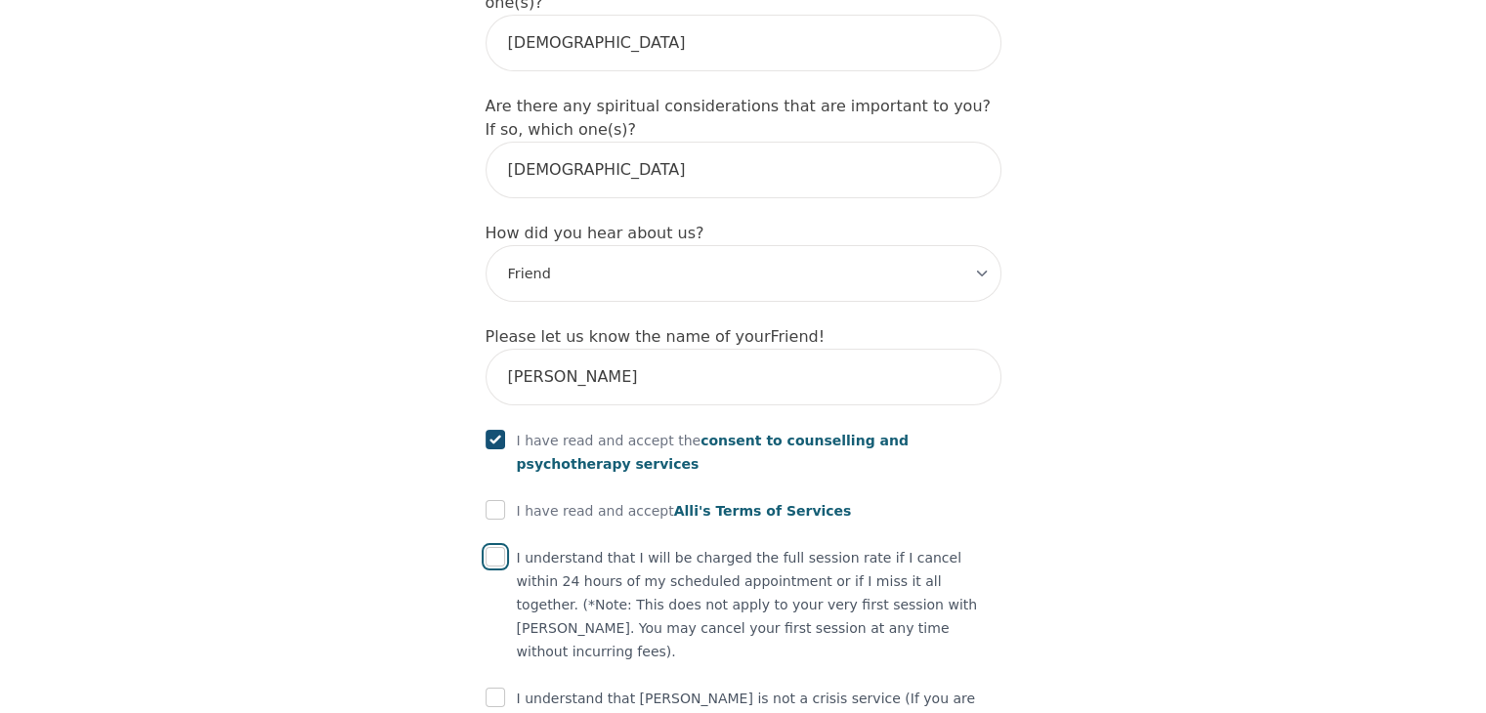
click at [492, 547] on input "checkbox" at bounding box center [496, 557] width 20 height 20
checkbox input "true"
click at [494, 500] on input "checkbox" at bounding box center [496, 510] width 20 height 20
checkbox input "true"
click at [497, 688] on input "checkbox" at bounding box center [496, 698] width 20 height 20
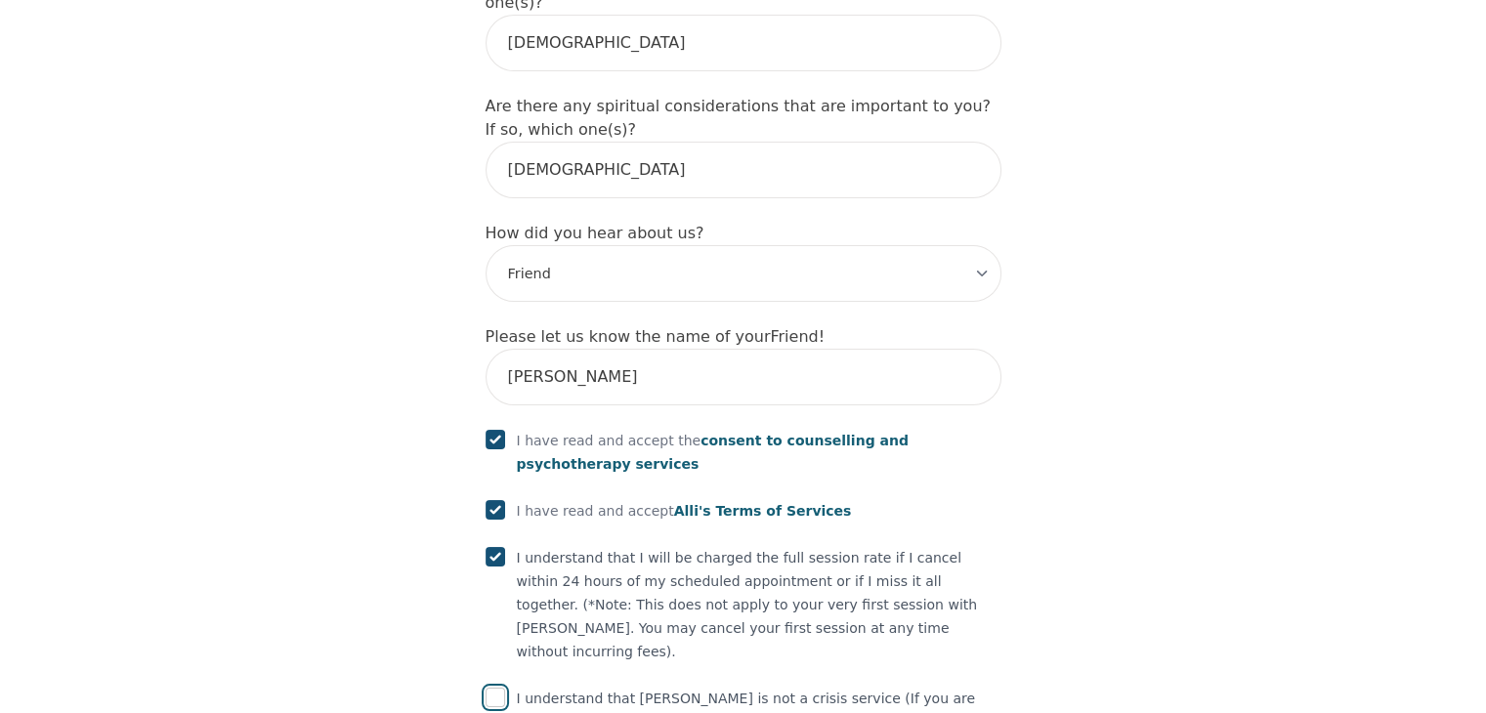
checkbox input "true"
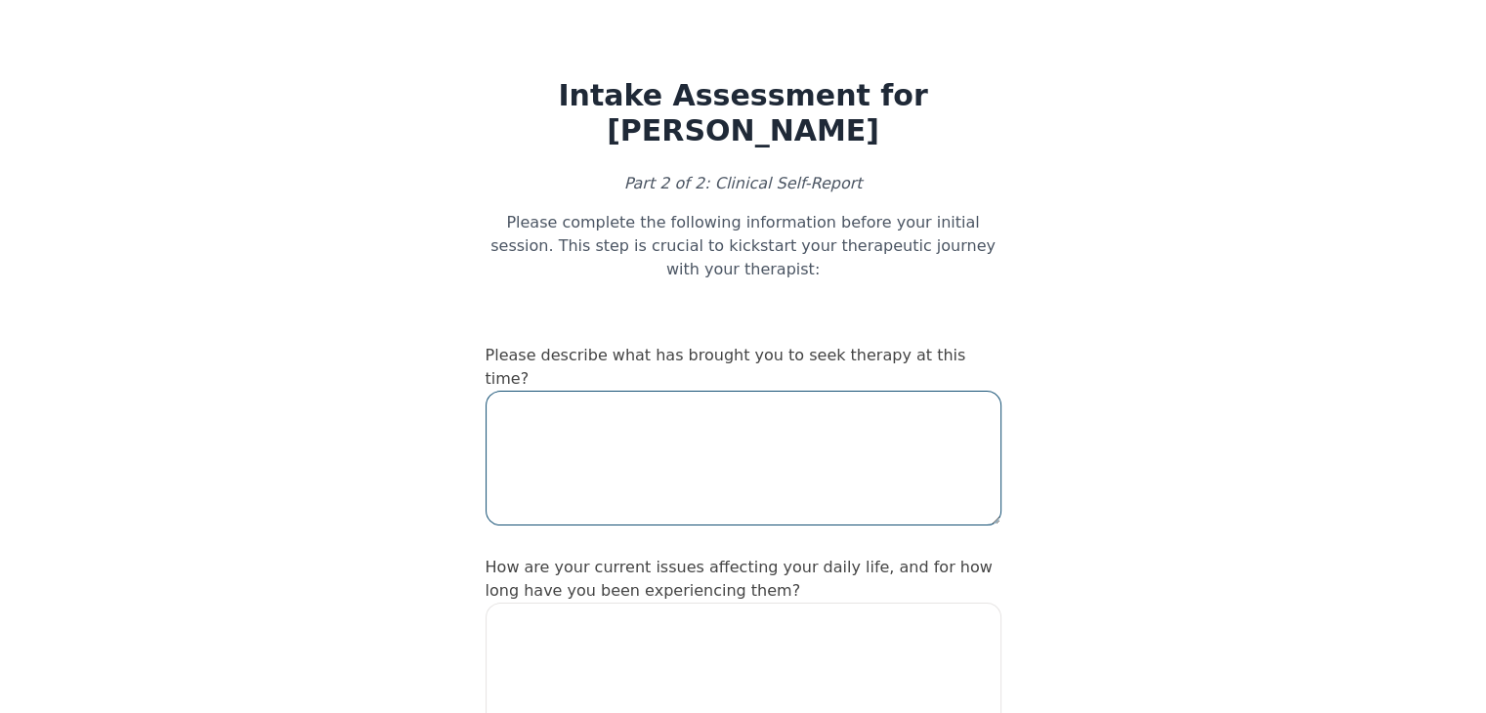
click at [621, 391] on textarea at bounding box center [744, 458] width 516 height 135
type textarea "Going through a separation after over 10 years together"
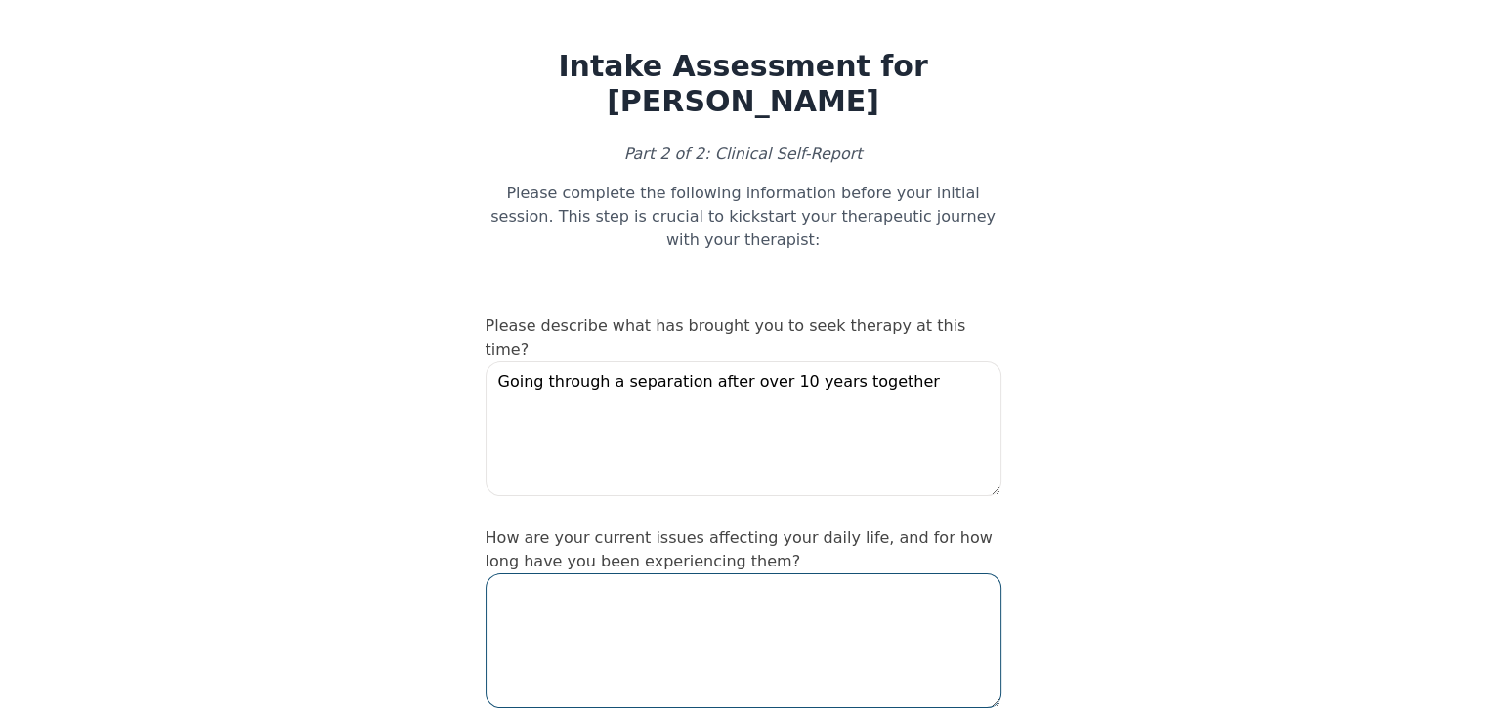
scroll to position [33, 0]
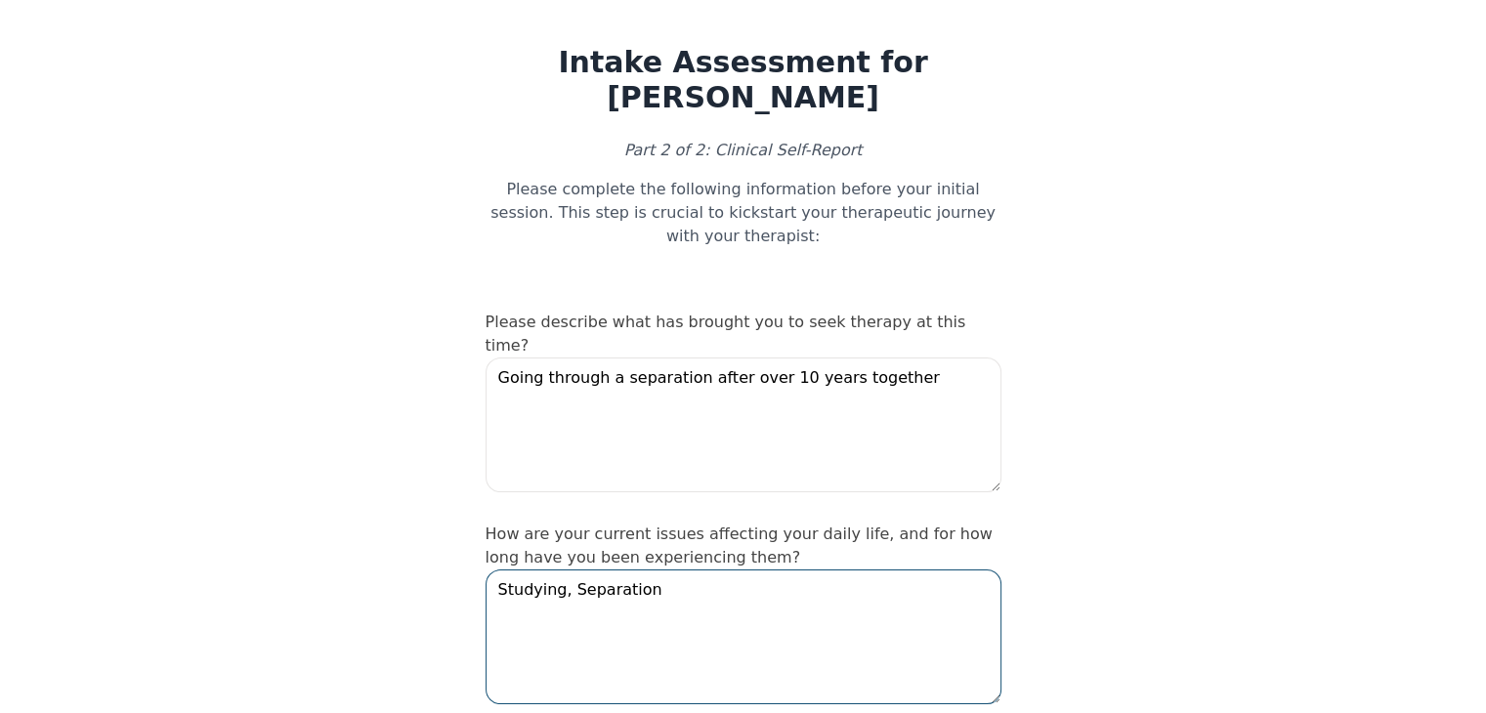
click at [567, 570] on textarea "Studying, Separation" at bounding box center [744, 637] width 516 height 135
click at [489, 570] on textarea "Studying, Separation" at bounding box center [744, 637] width 516 height 135
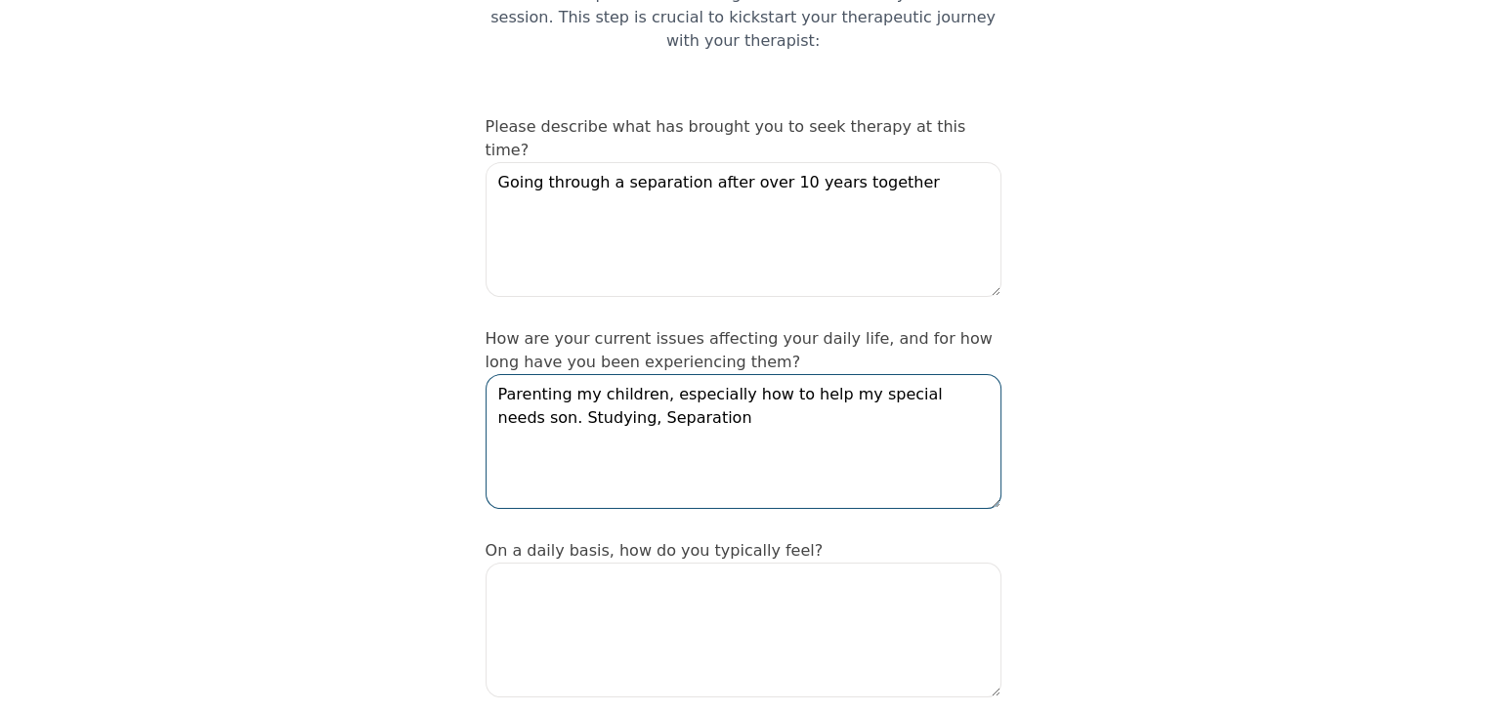
scroll to position [230, 0]
type textarea "Parenting my children, especially how to help my special needs son. Studying, S…"
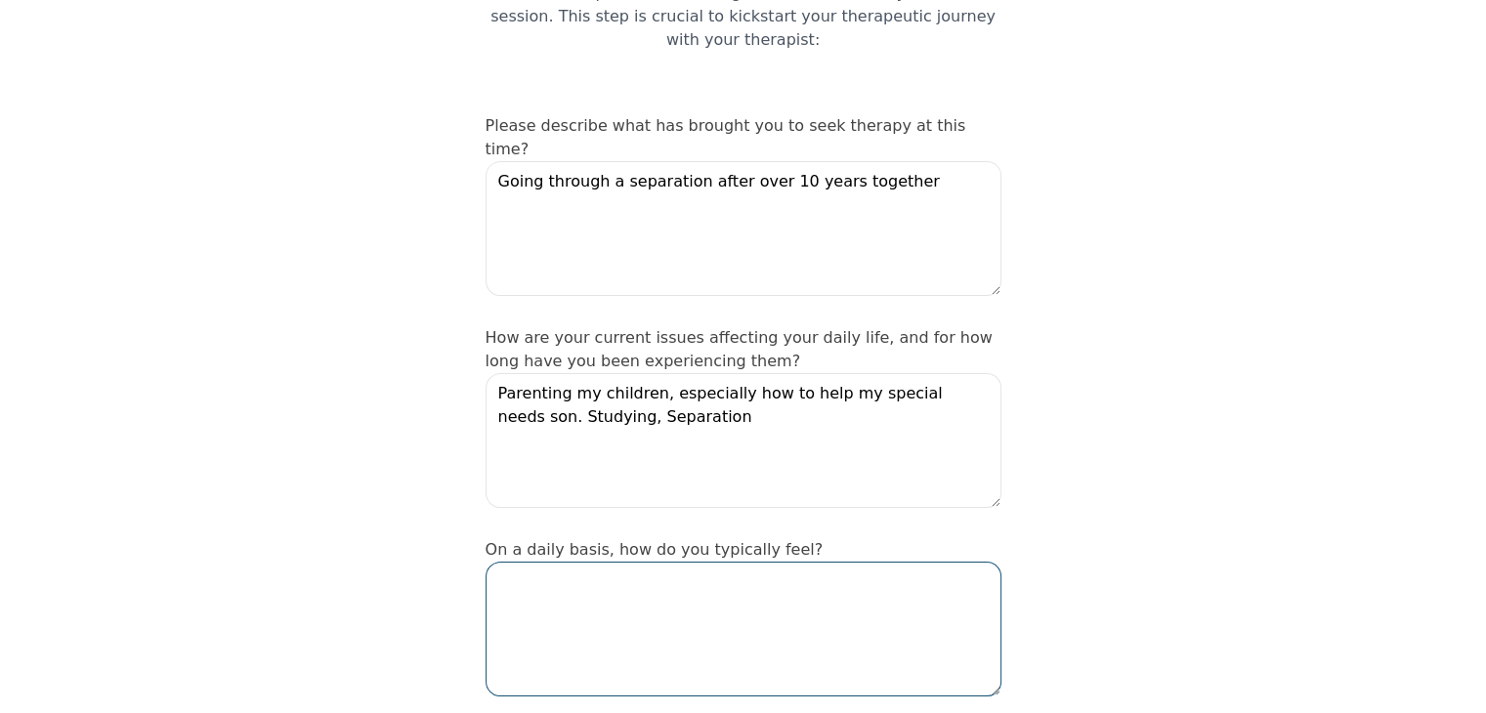
click at [595, 562] on textarea at bounding box center [744, 629] width 516 height 135
click at [720, 562] on textarea "I fee fine most days, anxious other days." at bounding box center [744, 629] width 516 height 135
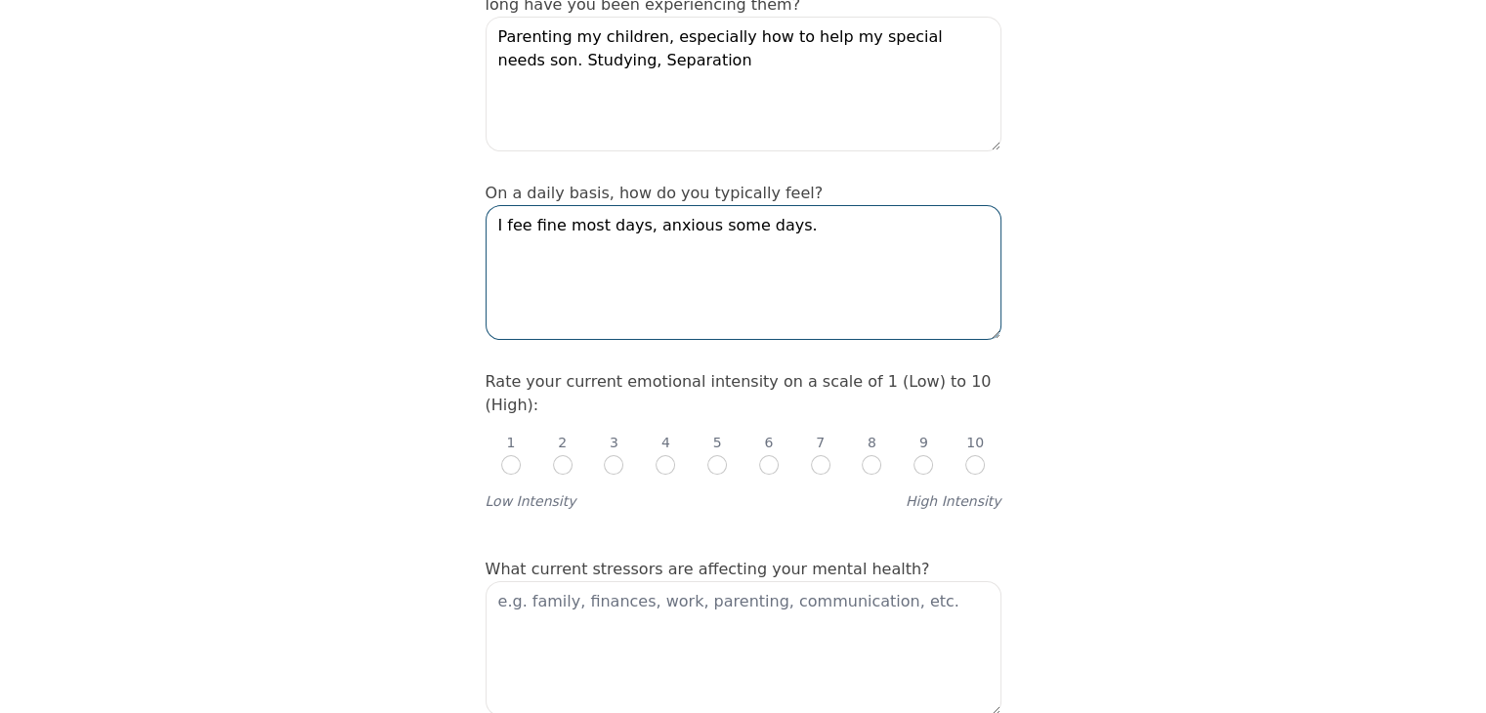
scroll to position [588, 0]
click at [539, 203] on textarea "I fee fine most days, anxious some days." at bounding box center [744, 270] width 516 height 135
click at [524, 203] on textarea "I fee fine most days, anxious some days." at bounding box center [744, 270] width 516 height 135
type textarea "I feel fine most days, anxious some days."
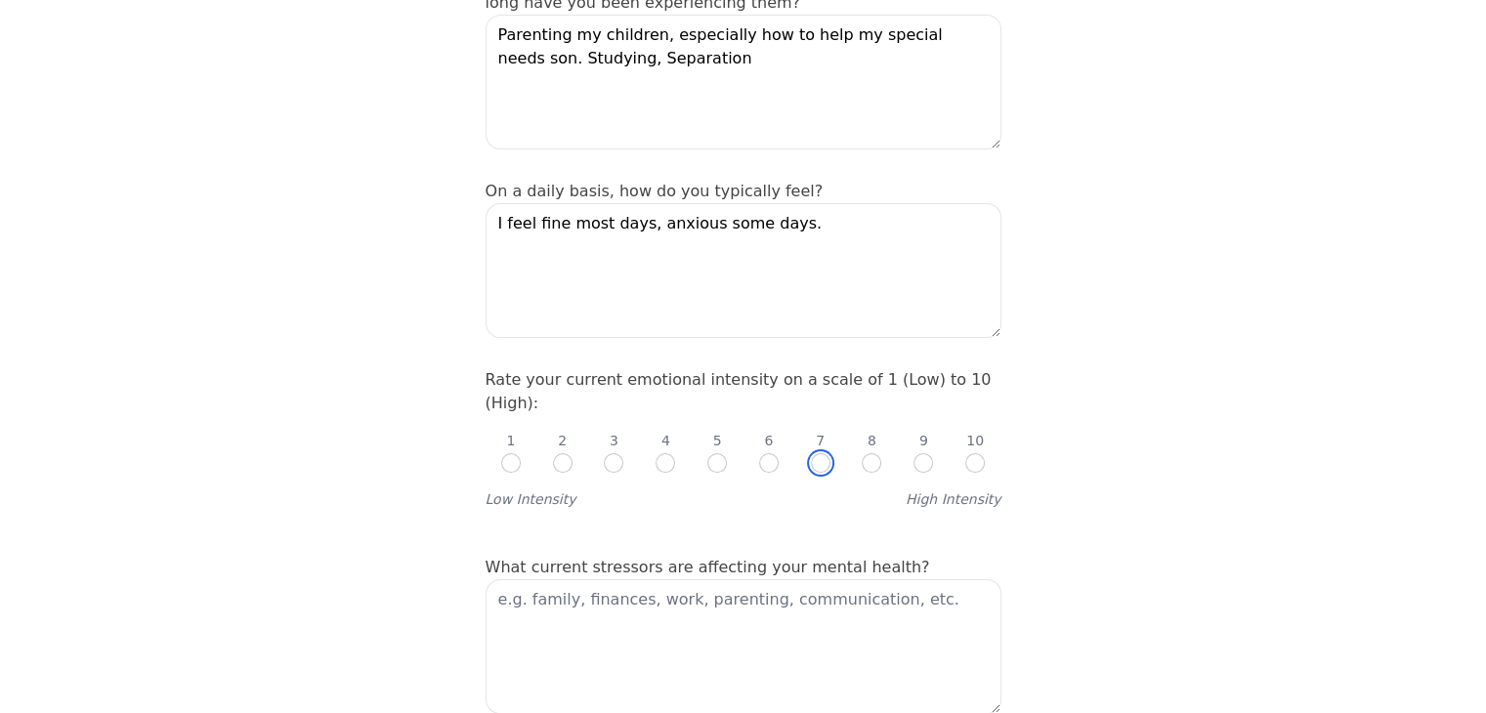
click at [822, 453] on input "radio" at bounding box center [821, 463] width 20 height 20
radio input "true"
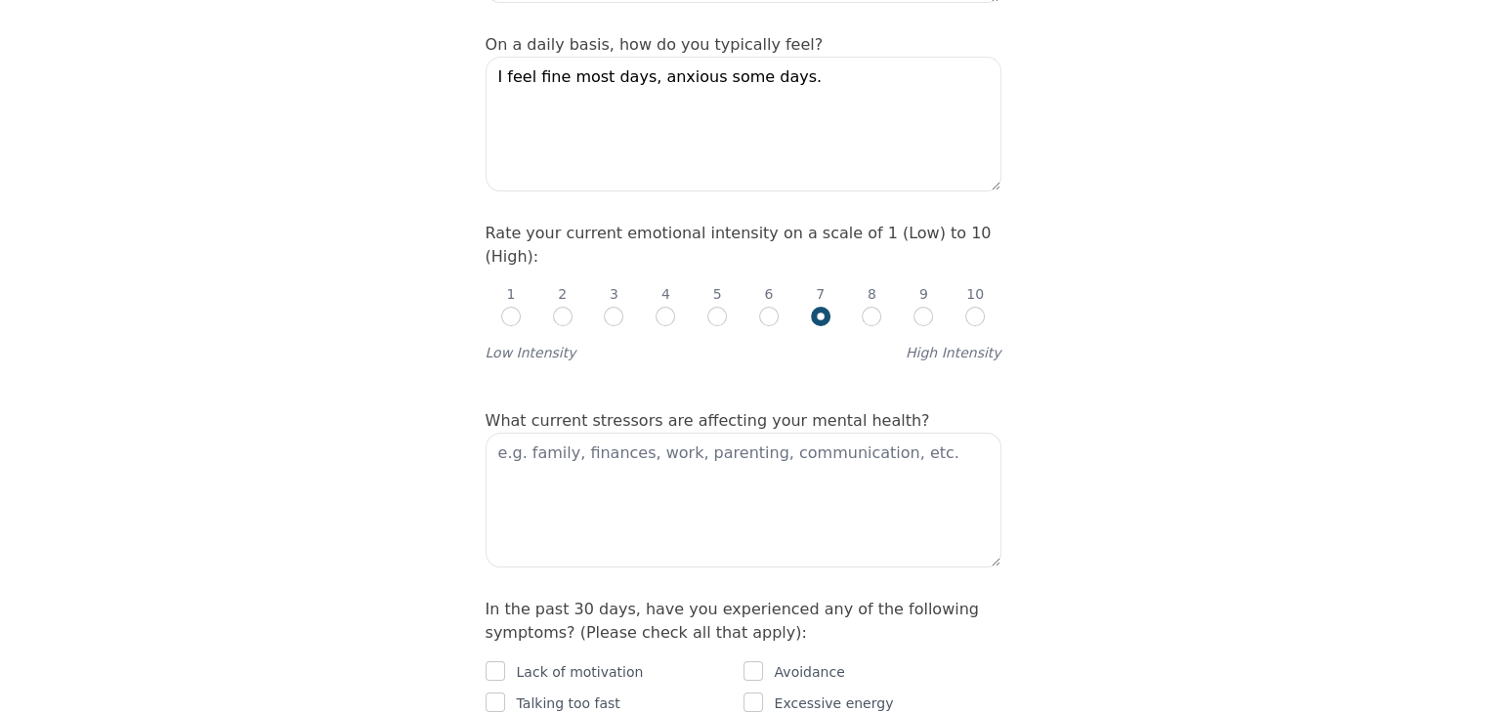
scroll to position [735, 0]
click at [648, 438] on textarea at bounding box center [744, 500] width 516 height 135
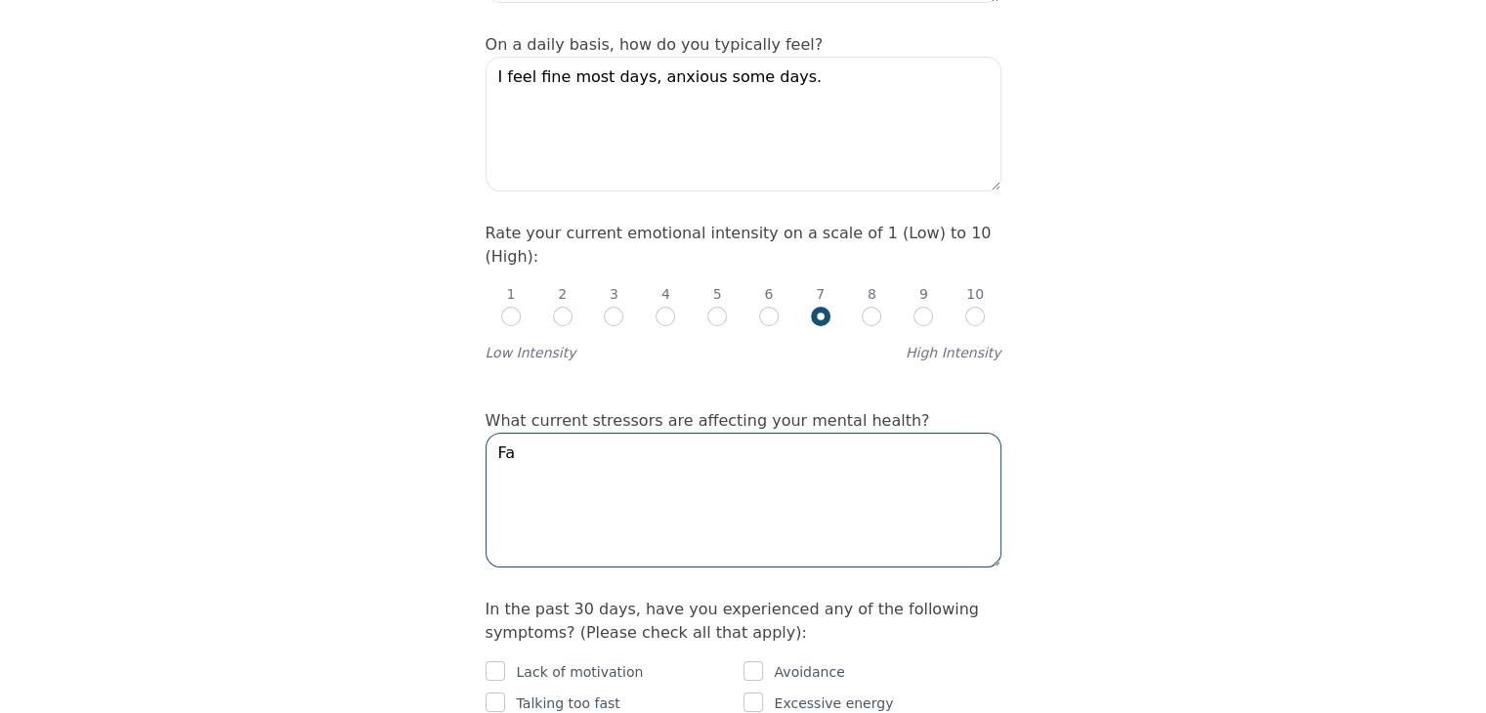
type textarea "F"
type textarea "Family, finances, studying"
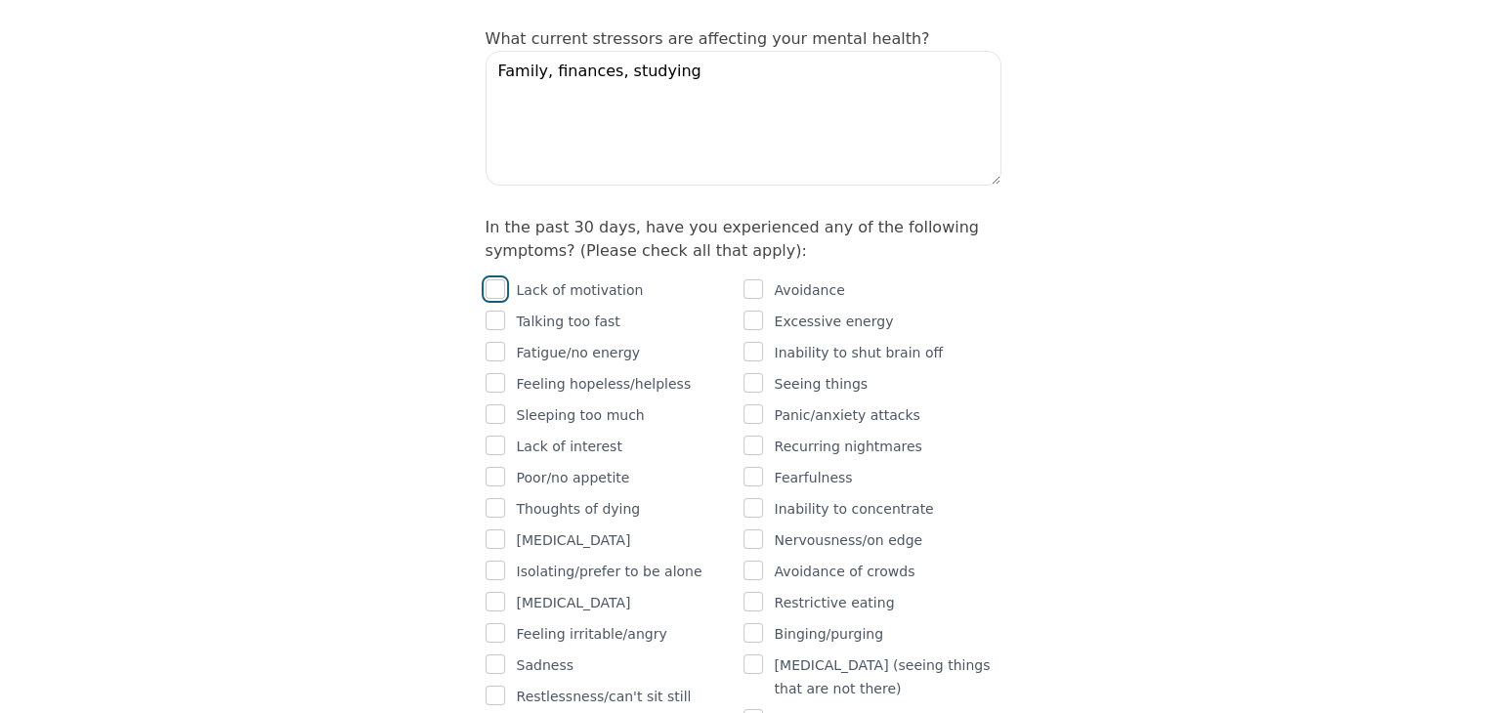
scroll to position [1118, 0]
click at [492, 278] on input "checkbox" at bounding box center [496, 288] width 20 height 20
checkbox input "true"
click at [499, 372] on input "checkbox" at bounding box center [496, 382] width 20 height 20
checkbox input "true"
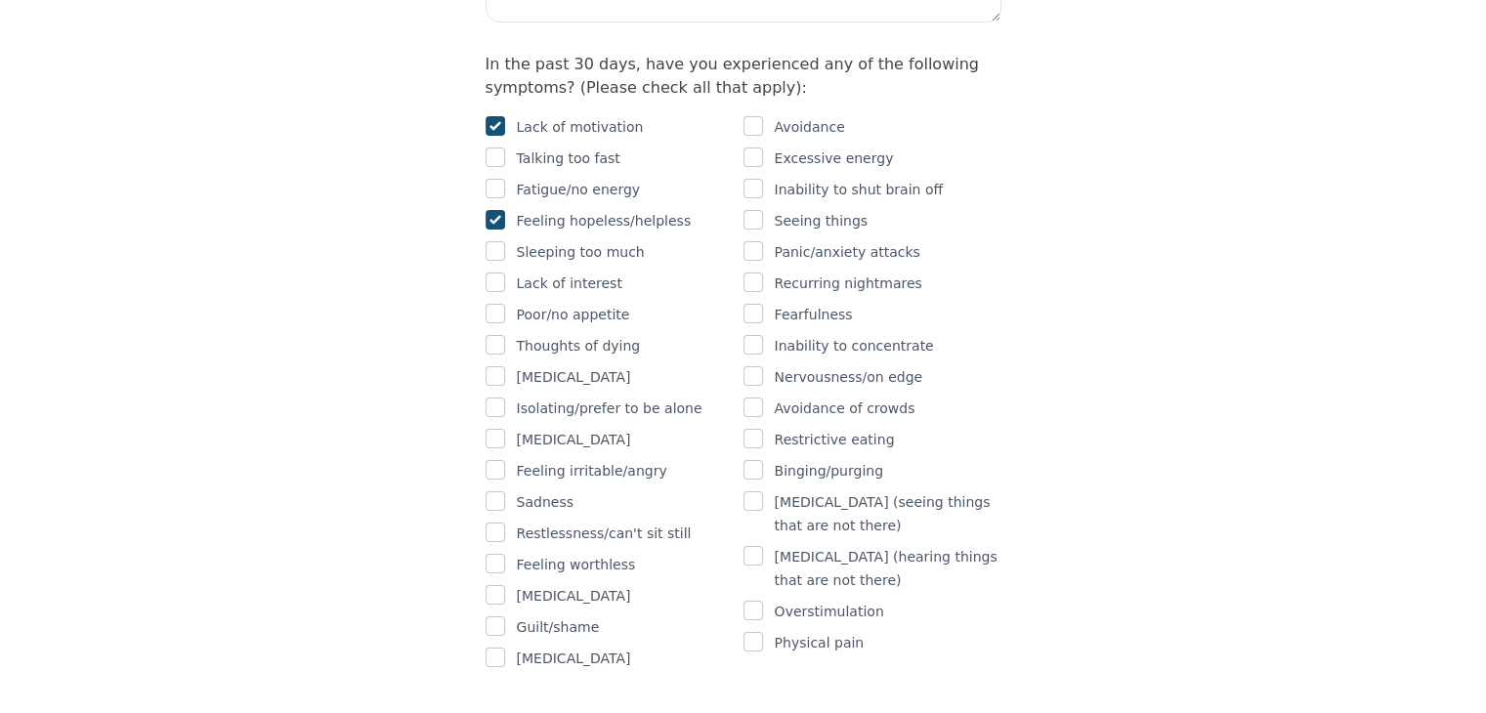
scroll to position [1282, 0]
click at [500, 458] on input "checkbox" at bounding box center [496, 468] width 20 height 20
checkbox input "true"
click at [505, 488] on div "Sadness" at bounding box center [615, 499] width 258 height 23
click at [492, 489] on input "checkbox" at bounding box center [496, 499] width 20 height 20
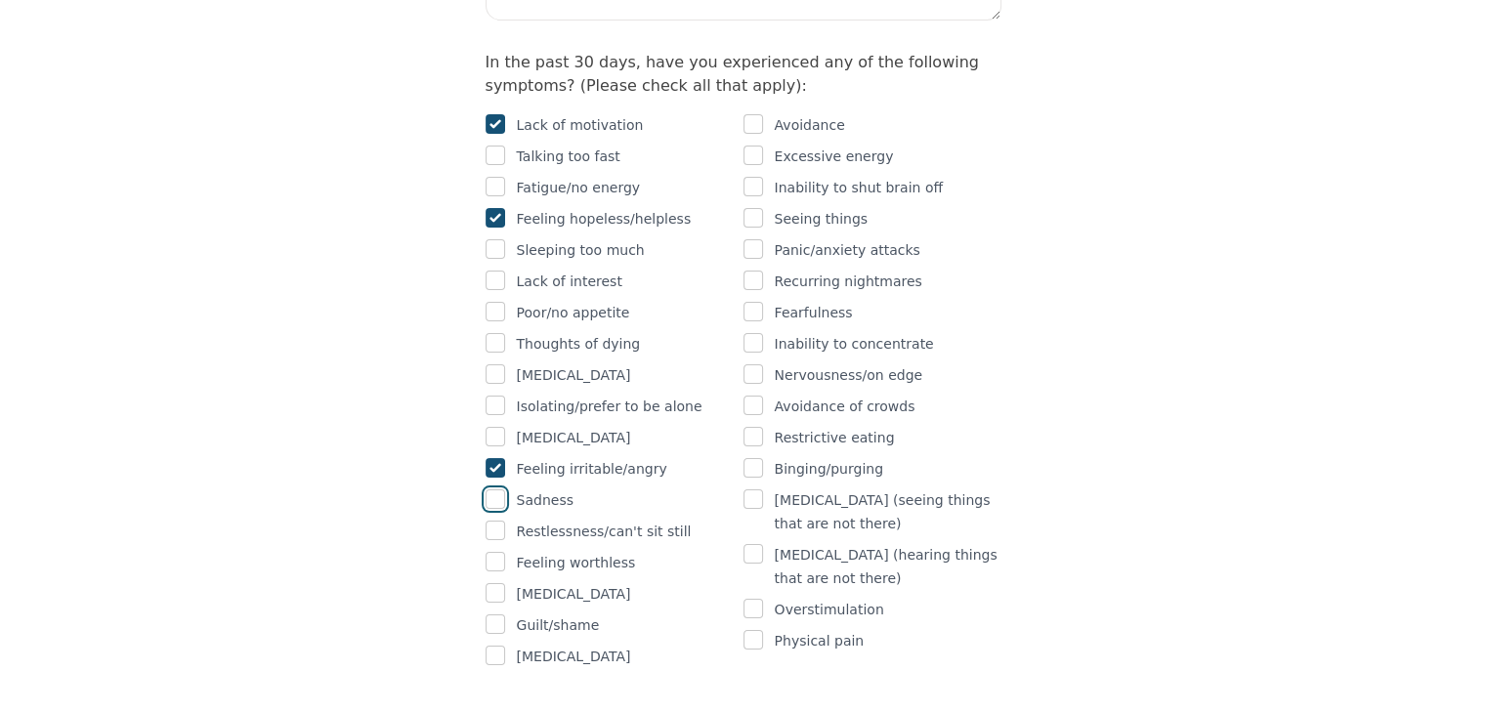
checkbox input "true"
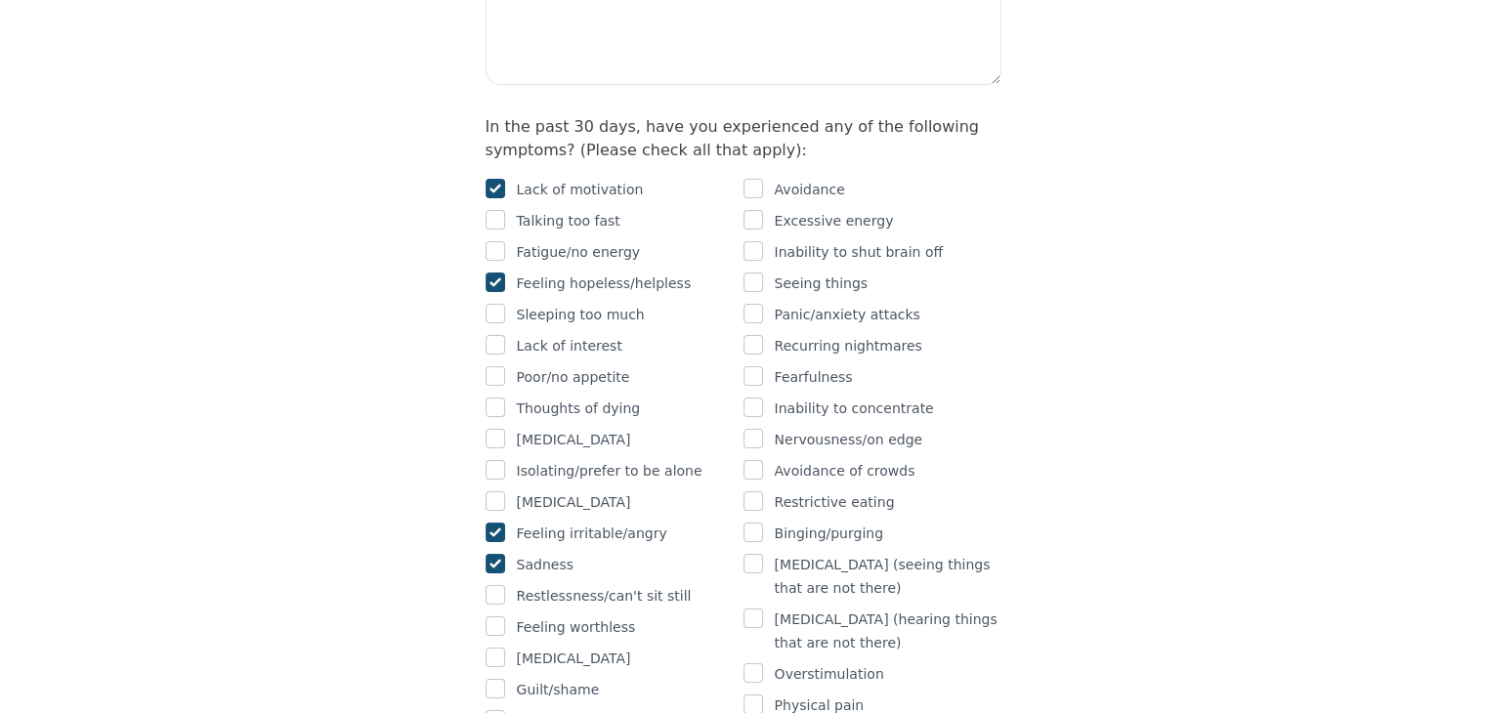
scroll to position [1215, 0]
drag, startPoint x: 771, startPoint y: 323, endPoint x: 751, endPoint y: 321, distance: 19.6
click at [751, 430] on div "Nervousness/on edge" at bounding box center [872, 441] width 258 height 23
click at [751, 431] on input "checkbox" at bounding box center [753, 441] width 20 height 20
checkbox input "true"
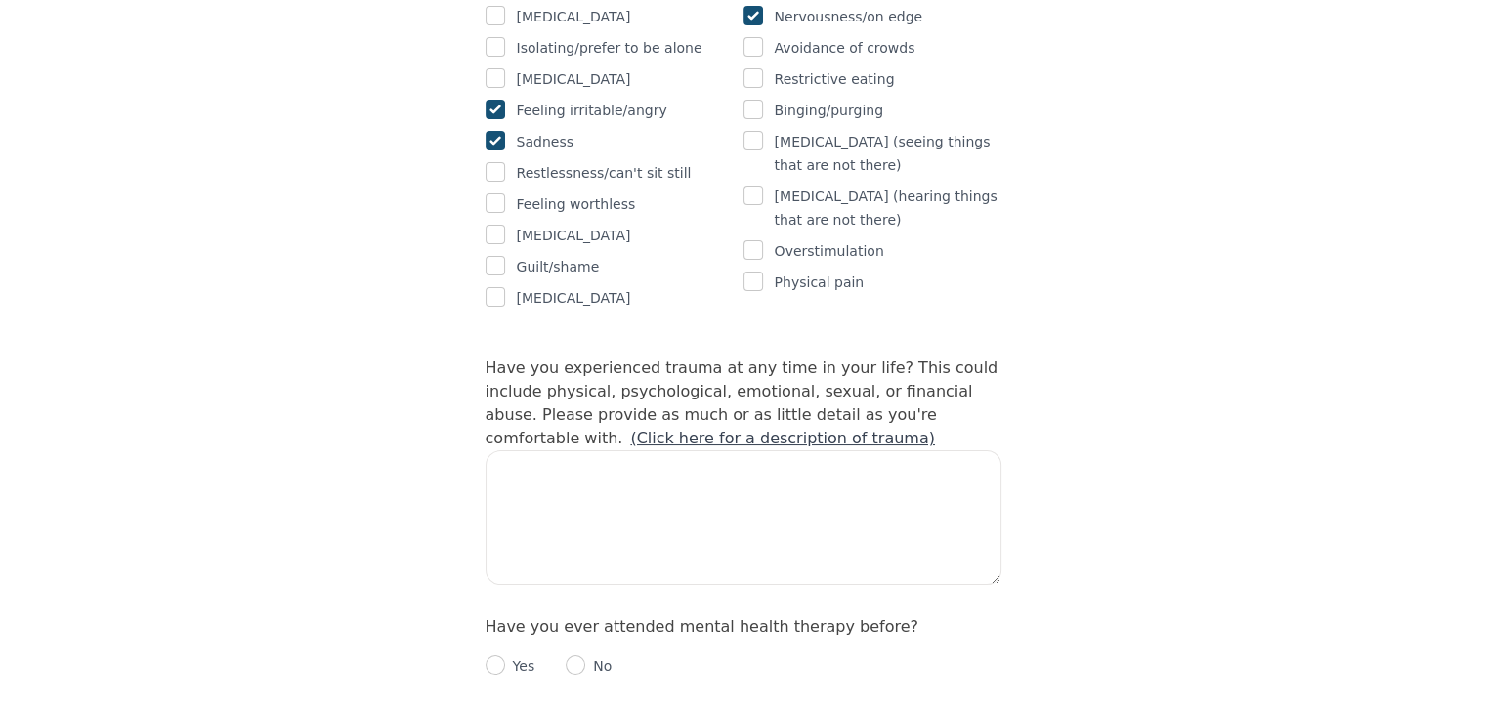
scroll to position [1676, 0]
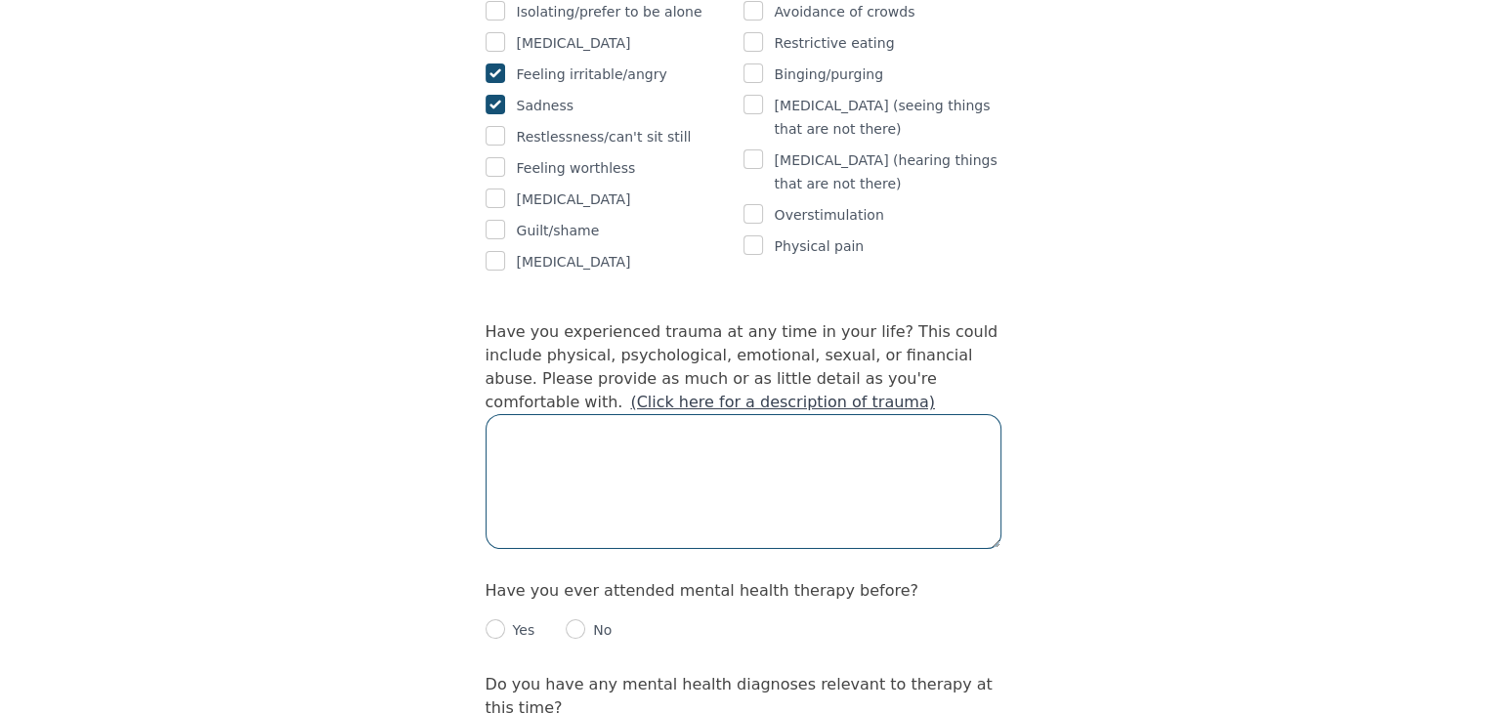
click at [681, 414] on textarea at bounding box center [744, 481] width 516 height 135
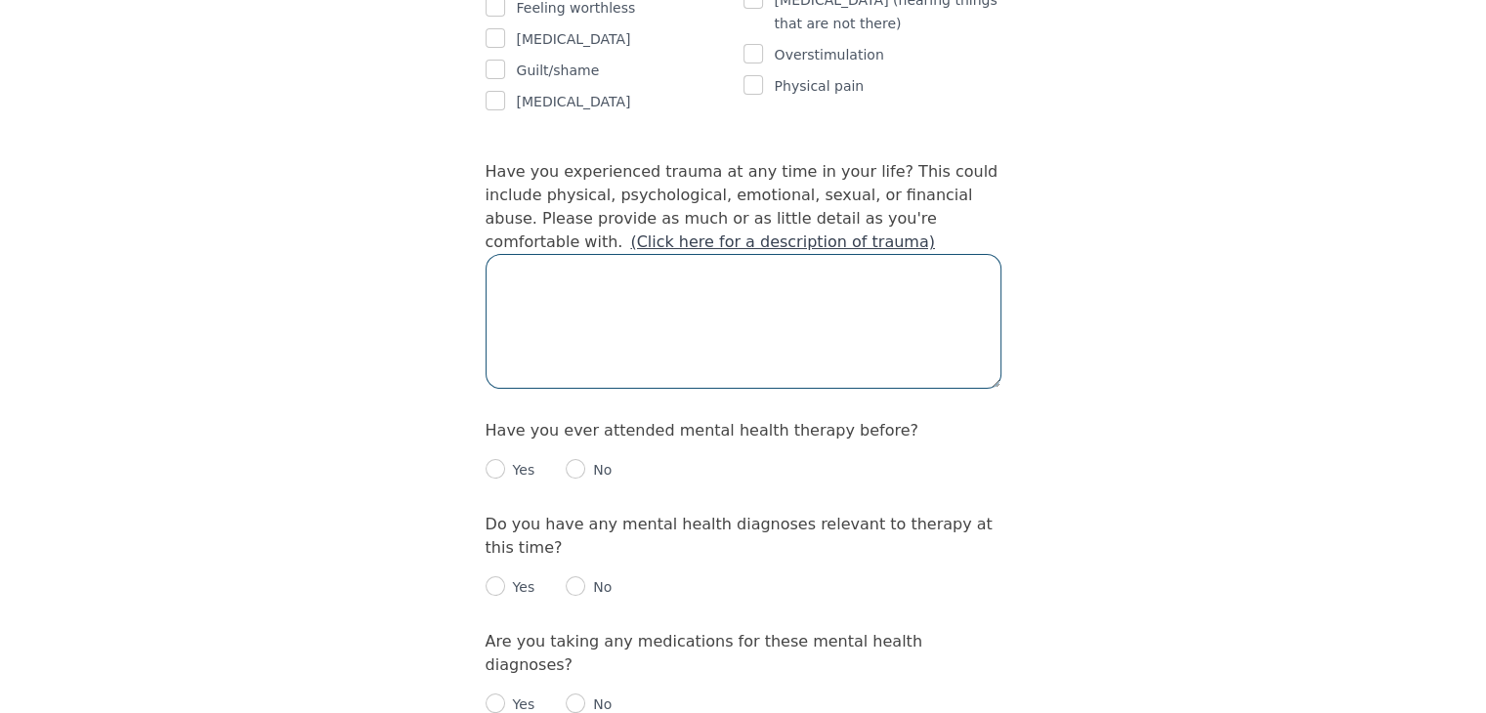
scroll to position [1840, 0]
click at [491, 456] on input "radio" at bounding box center [496, 466] width 20 height 20
radio input "true"
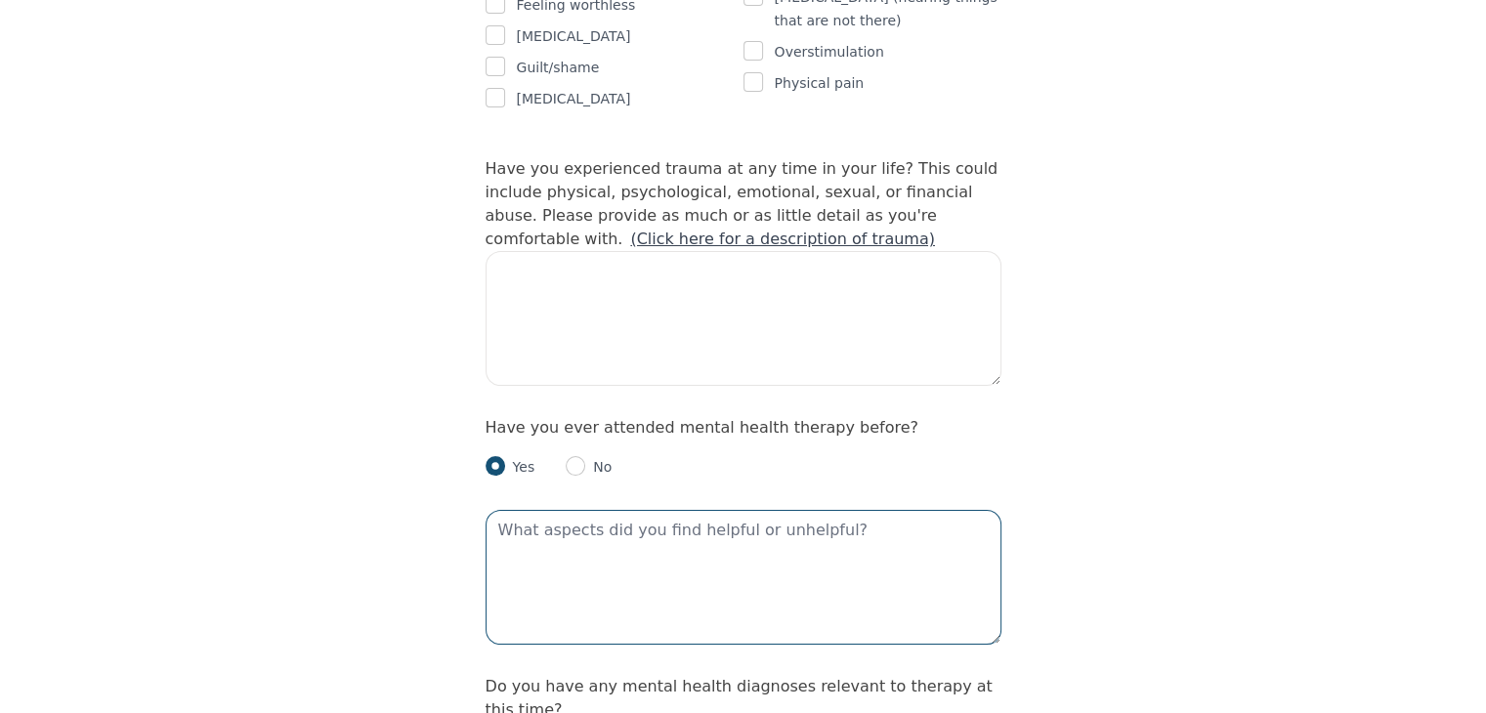
click at [642, 510] on textarea at bounding box center [744, 577] width 516 height 135
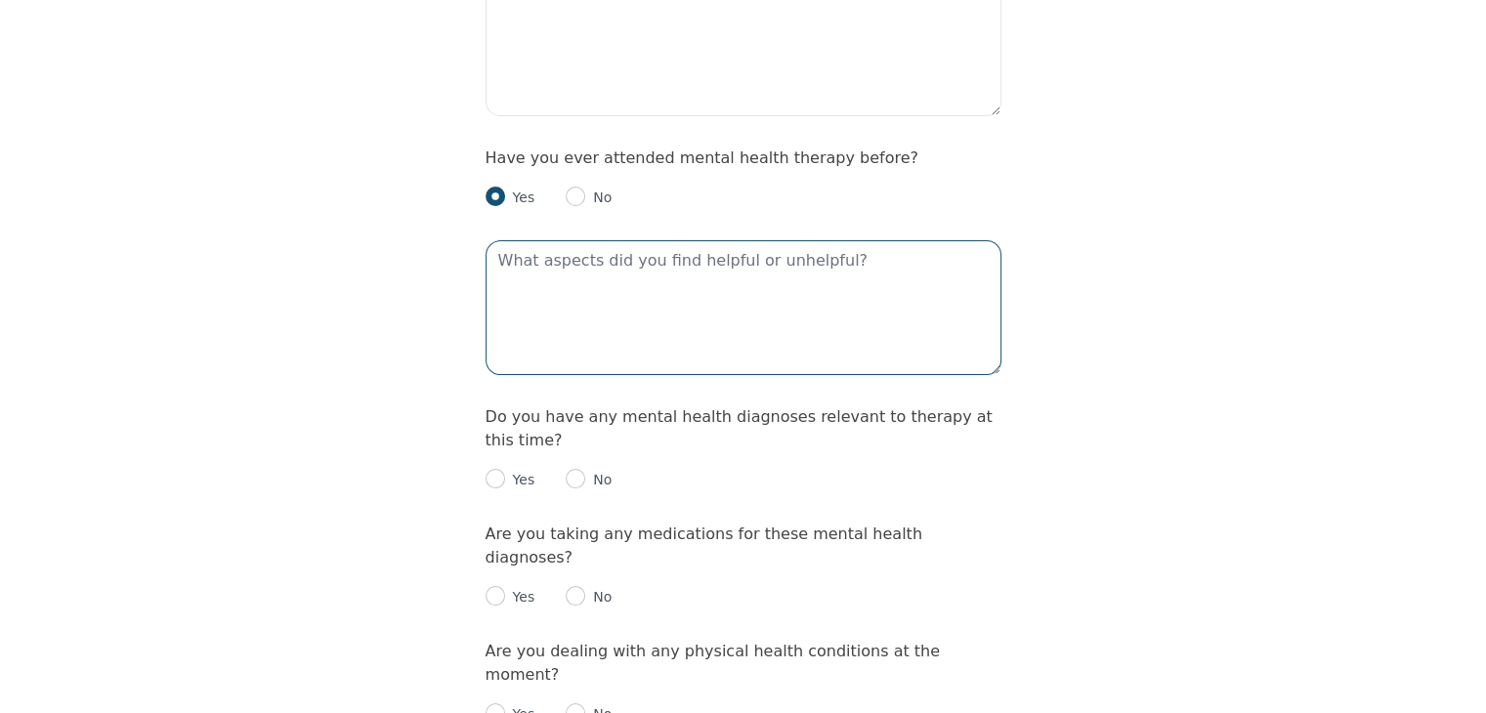
scroll to position [2110, 0]
click at [595, 469] on p "No" at bounding box center [598, 479] width 26 height 20
click at [576, 468] on input "radio" at bounding box center [576, 478] width 20 height 20
radio input "true"
drag, startPoint x: 585, startPoint y: 433, endPoint x: 570, endPoint y: 427, distance: 16.7
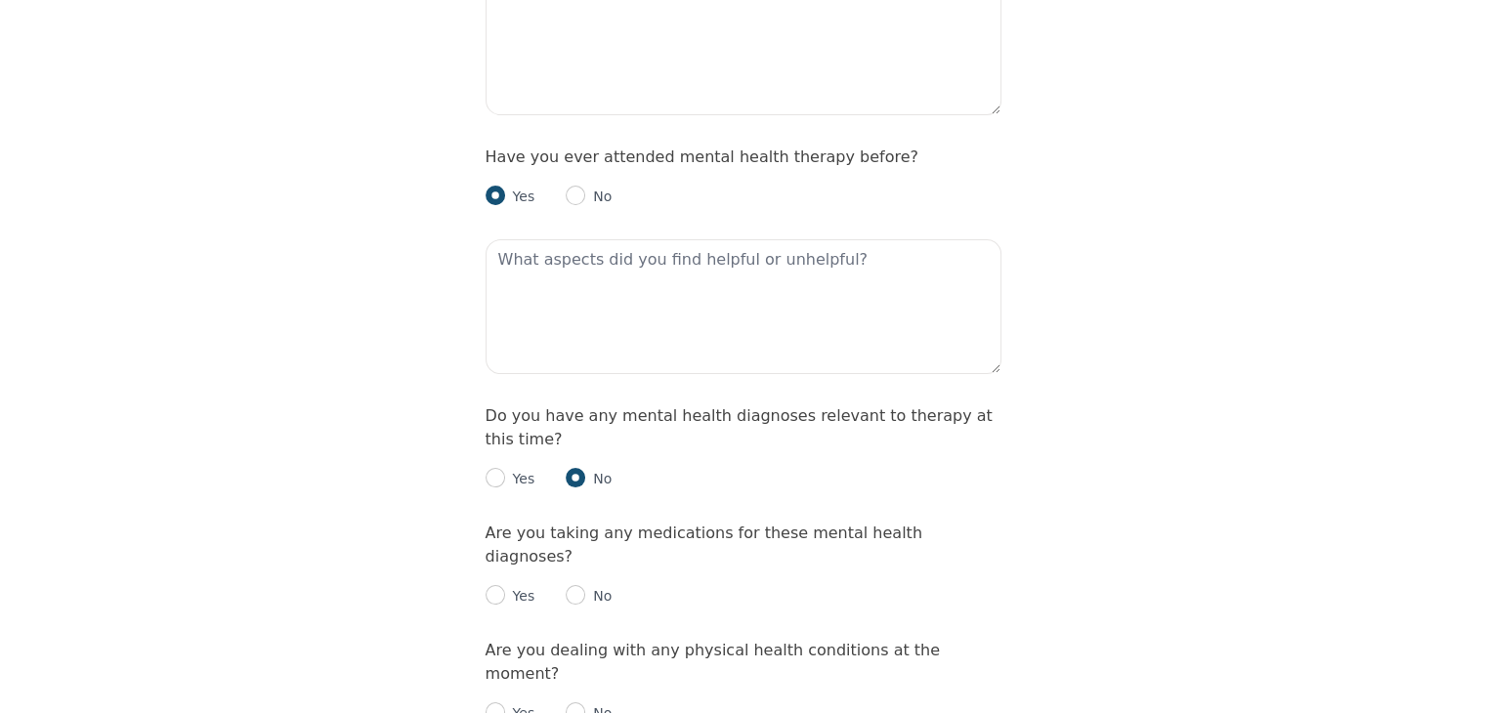
click at [570, 584] on div "No" at bounding box center [589, 595] width 46 height 23
click at [570, 585] on input "radio" at bounding box center [576, 595] width 20 height 20
radio input "true"
click at [592, 703] on p "No" at bounding box center [598, 713] width 26 height 20
click at [586, 703] on p "No" at bounding box center [598, 713] width 26 height 20
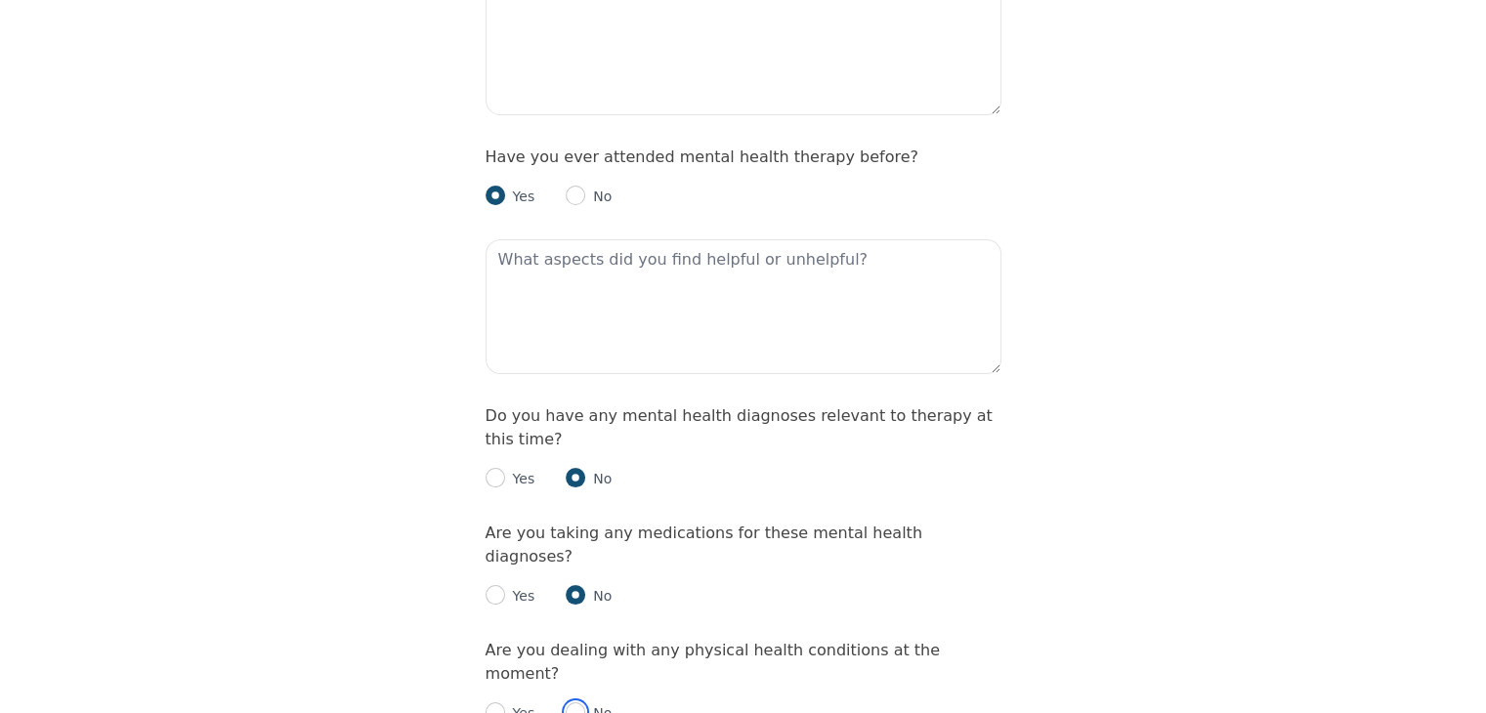
click at [574, 702] on input "radio" at bounding box center [576, 712] width 20 height 20
radio input "true"
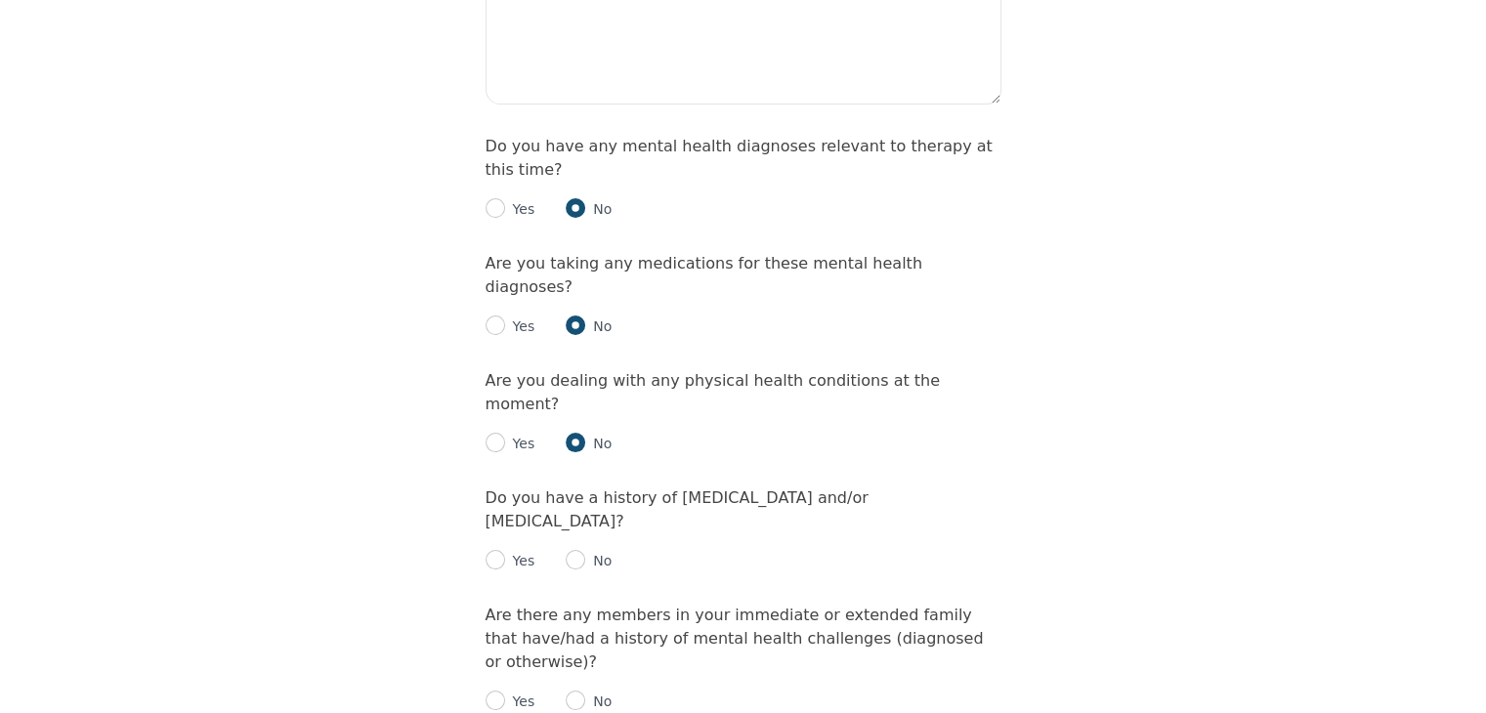
scroll to position [2380, 0]
click at [574, 550] on input "radio" at bounding box center [576, 560] width 20 height 20
radio input "true"
click at [573, 691] on input "radio" at bounding box center [576, 701] width 20 height 20
radio input "true"
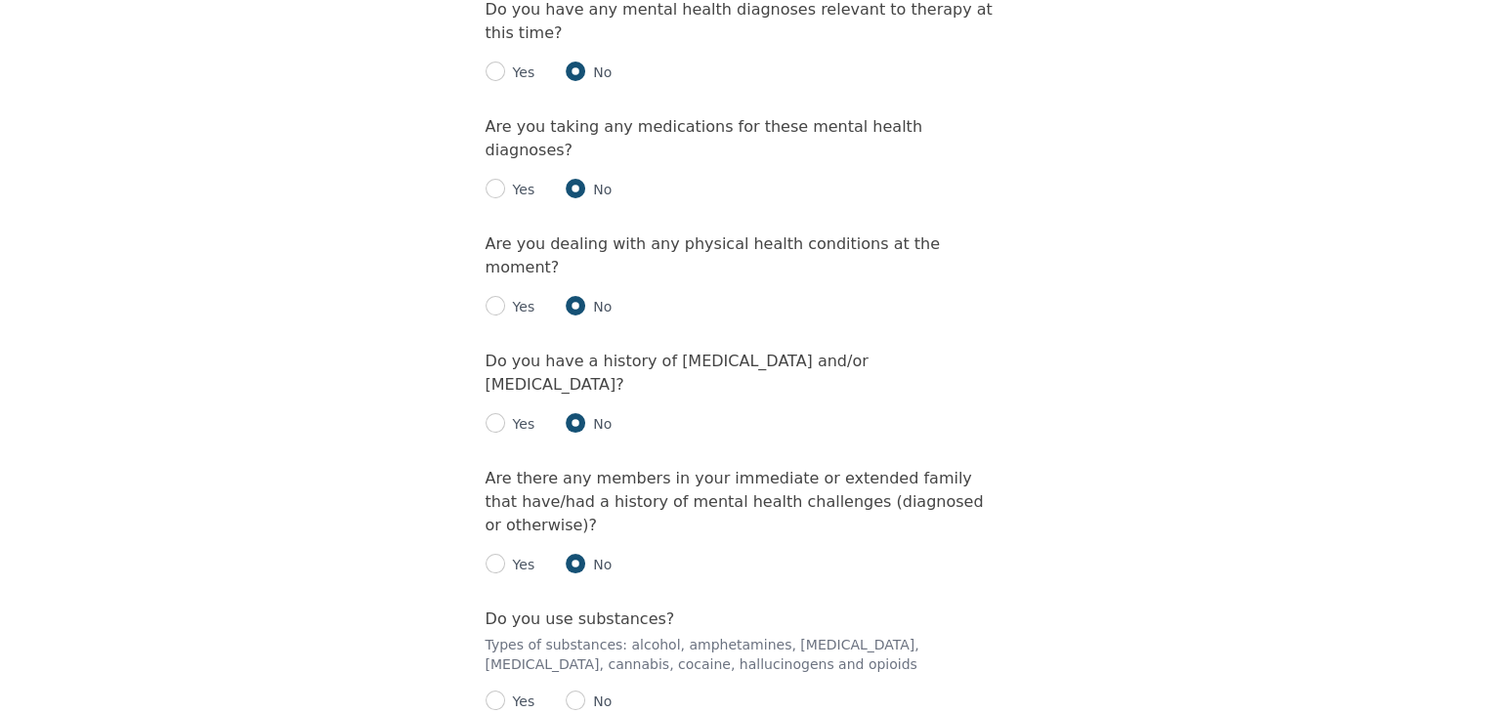
scroll to position [2544, 0]
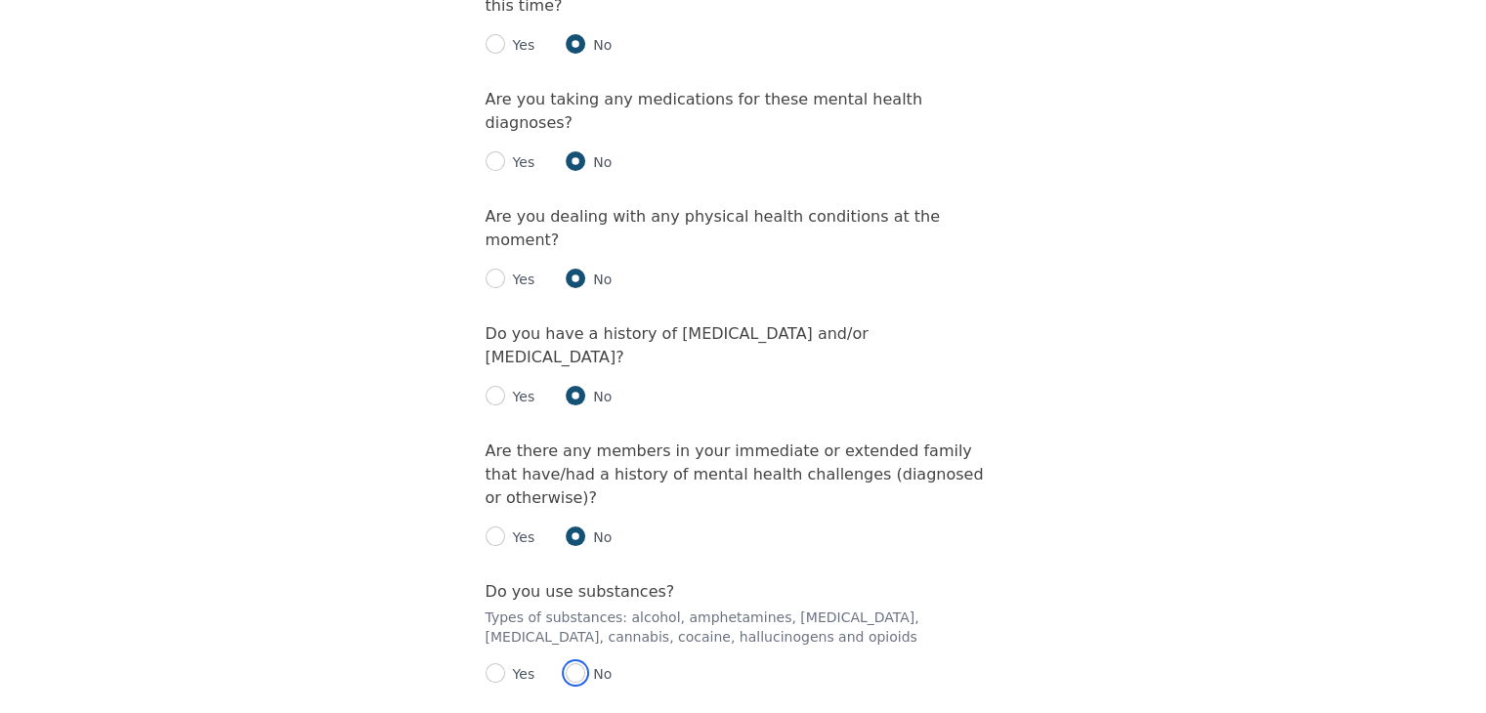
click at [578, 663] on input "radio" at bounding box center [576, 673] width 20 height 20
radio input "true"
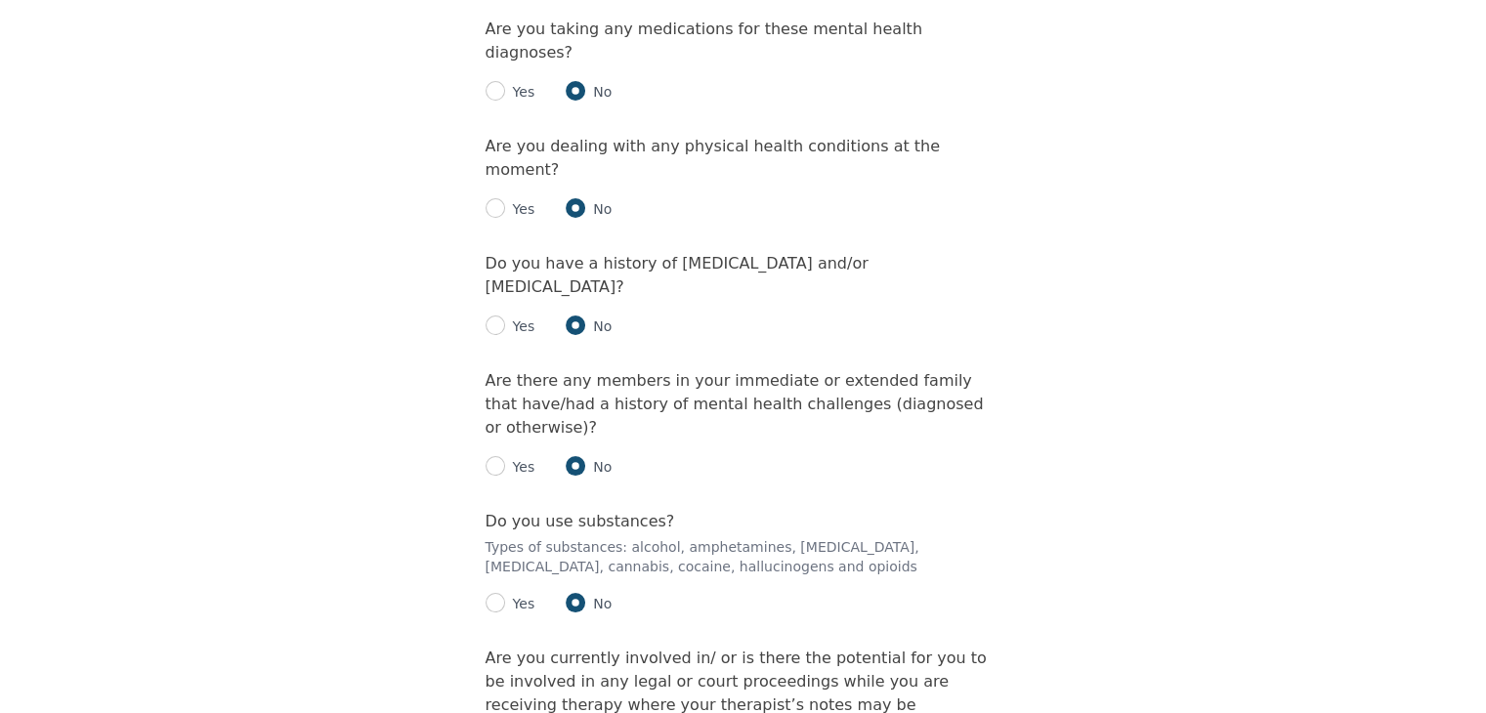
scroll to position [2614, 0]
radio input "true"
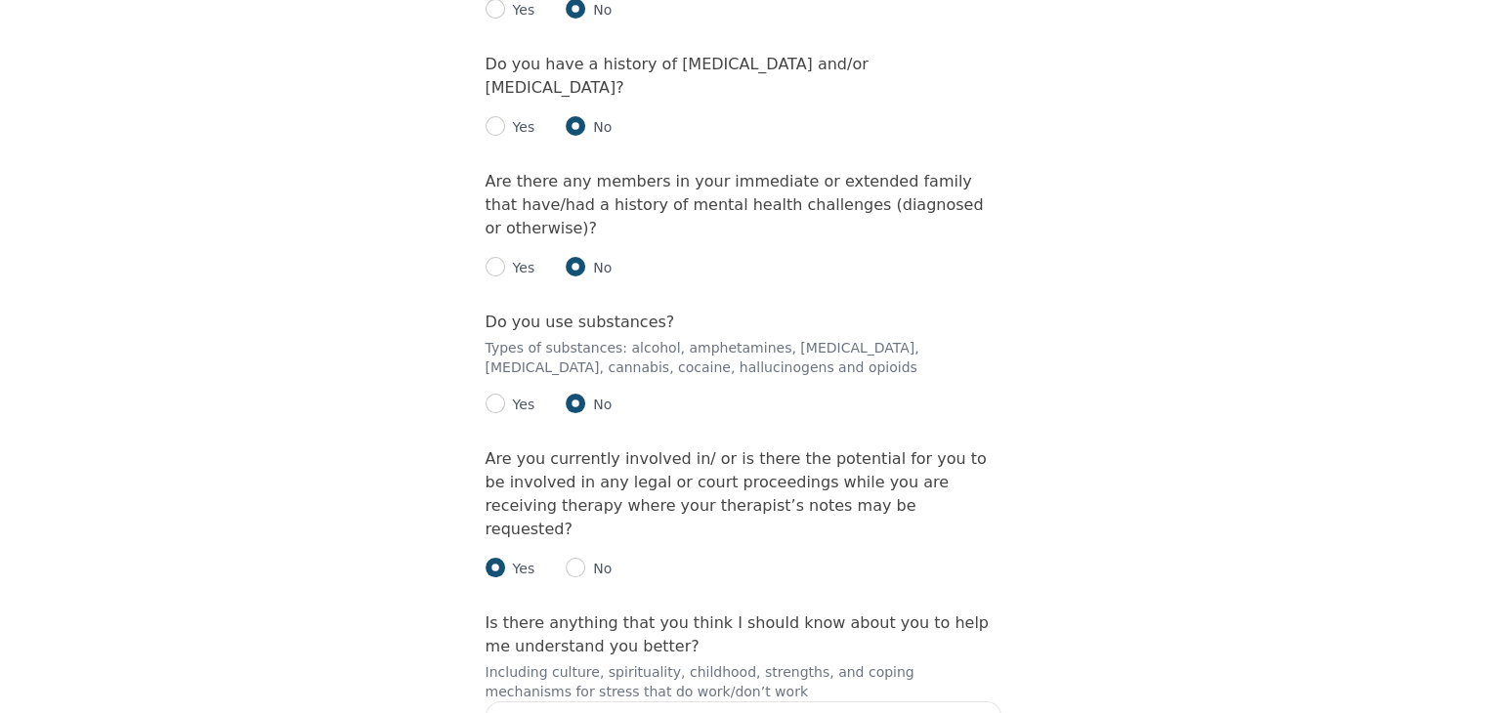
scroll to position [2814, 0]
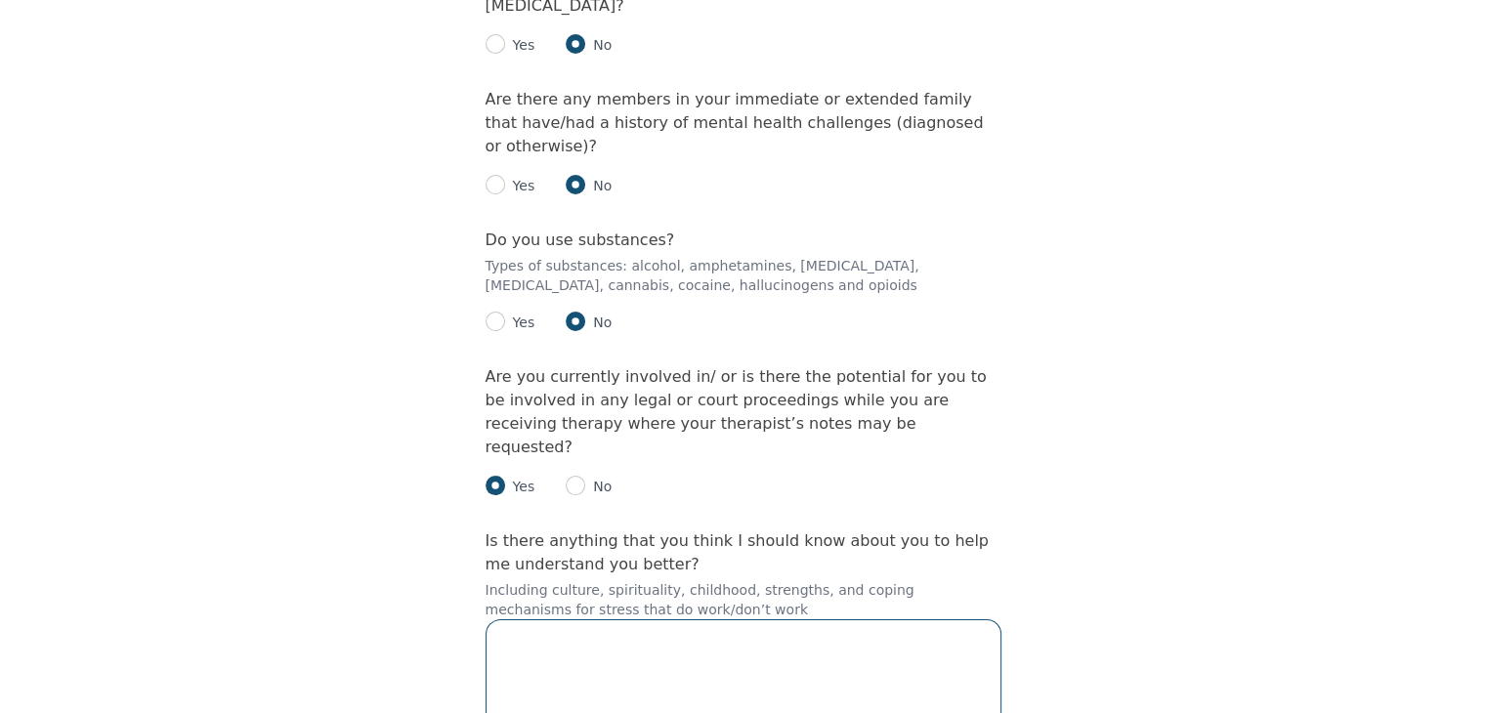
scroll to position [2970, 0]
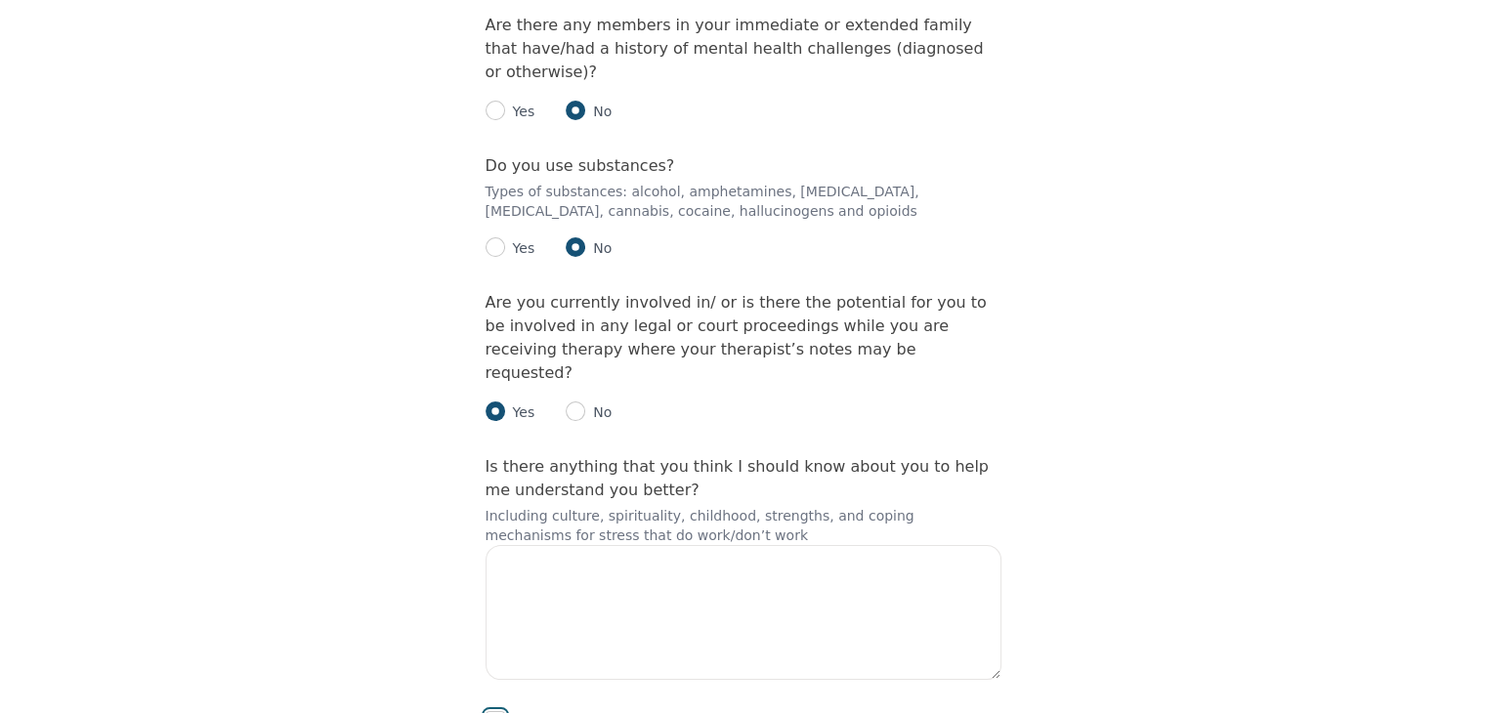
click at [500, 711] on input "checkbox" at bounding box center [496, 721] width 20 height 20
checkbox input "true"
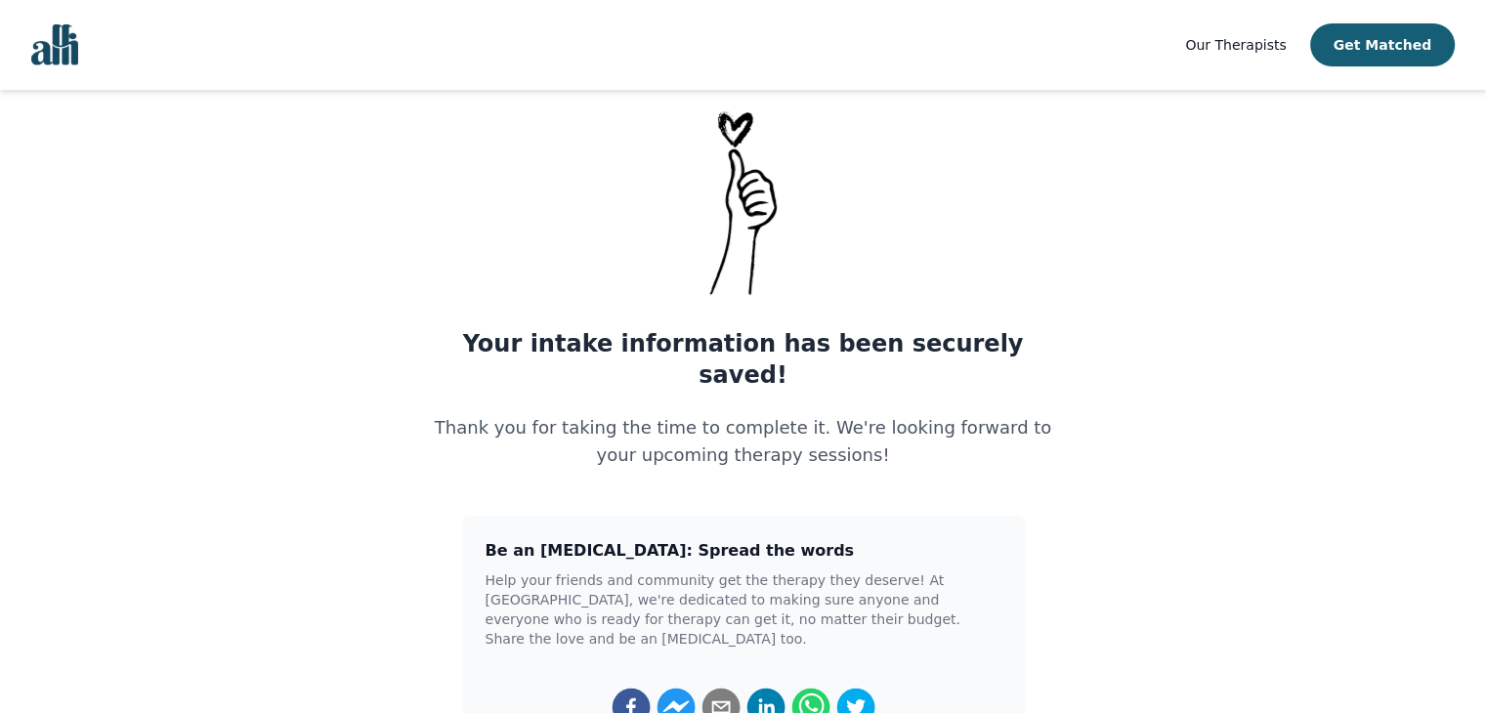
scroll to position [47, 0]
